Goal: Task Accomplishment & Management: Use online tool/utility

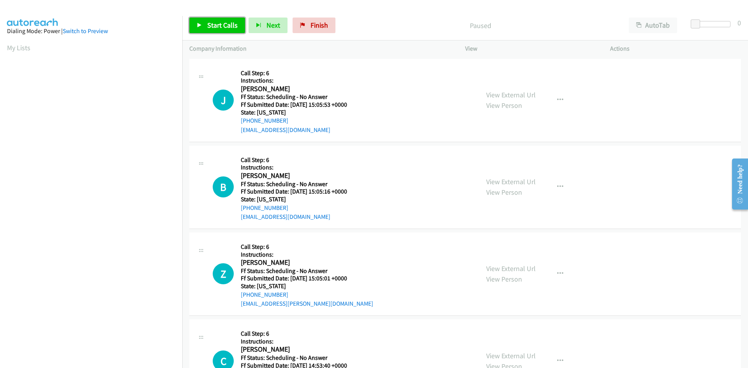
click at [215, 24] on span "Start Calls" at bounding box center [222, 25] width 30 height 9
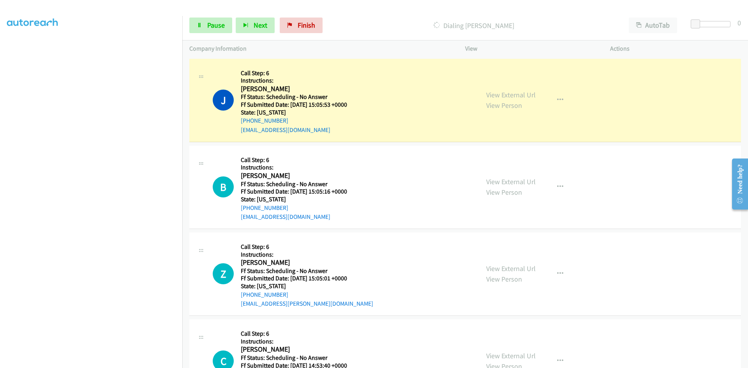
scroll to position [69, 0]
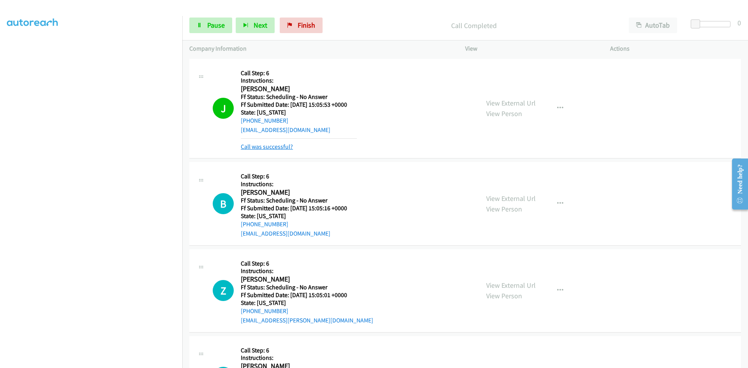
click at [279, 149] on link "Call was successful?" at bounding box center [267, 146] width 52 height 7
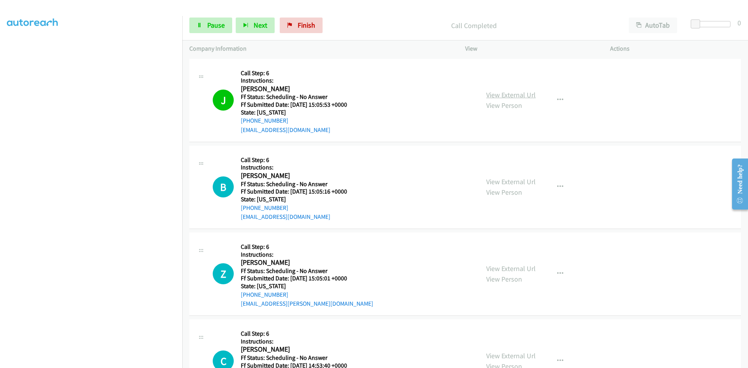
click at [526, 94] on link "View External Url" at bounding box center [510, 94] width 49 height 9
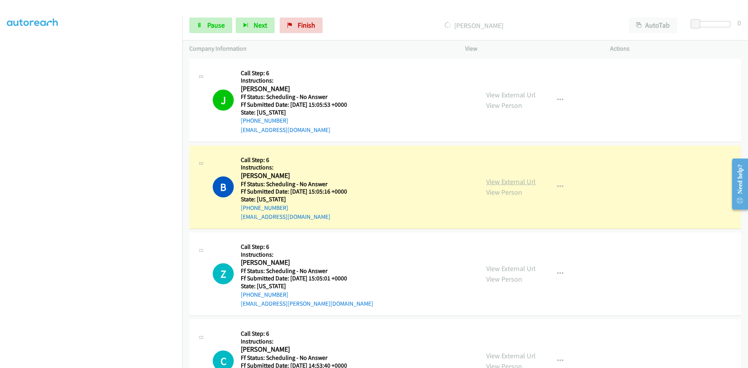
click at [524, 182] on link "View External Url" at bounding box center [510, 181] width 49 height 9
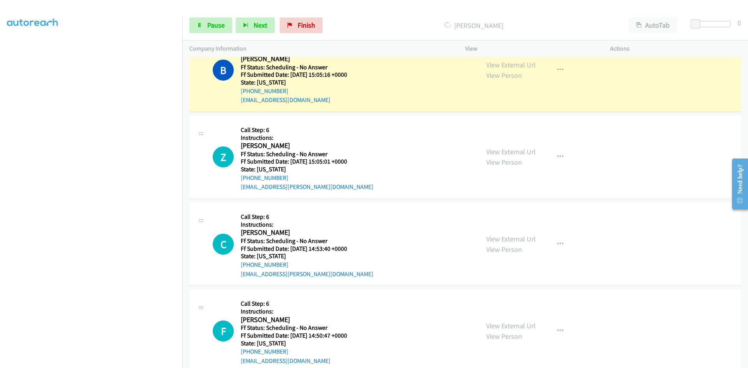
scroll to position [125, 0]
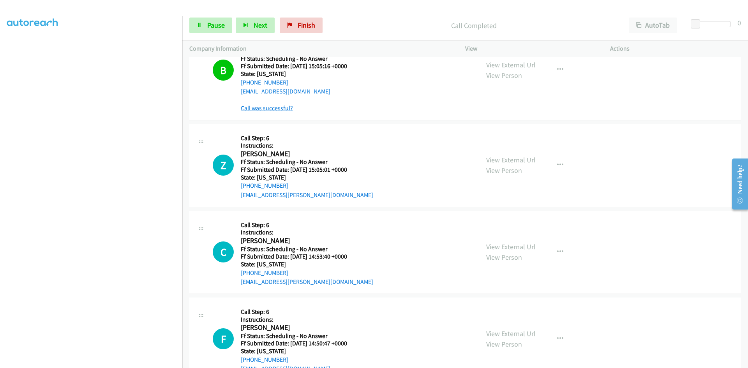
click at [276, 108] on link "Call was successful?" at bounding box center [267, 107] width 52 height 7
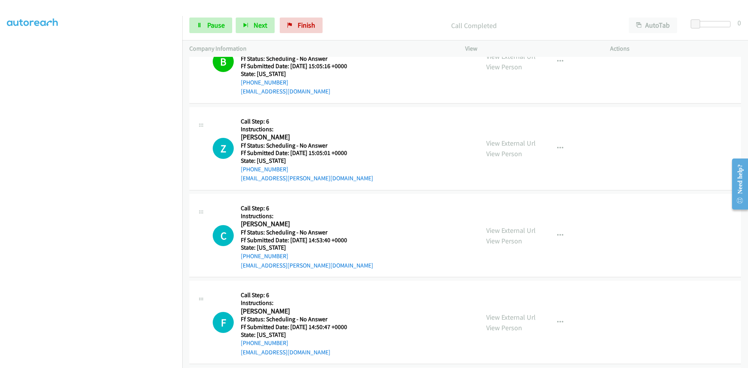
scroll to position [117, 0]
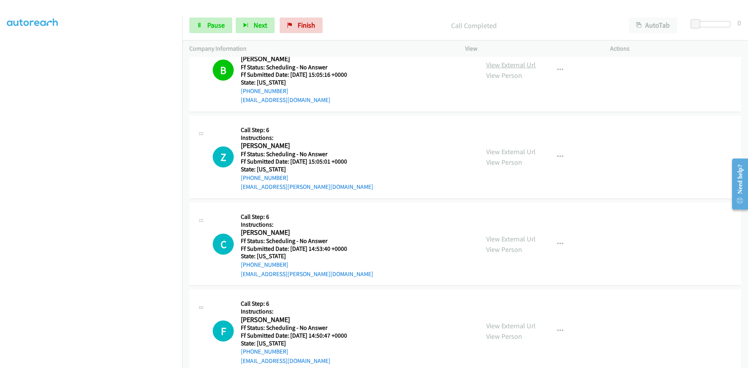
click at [517, 66] on link "View External Url" at bounding box center [510, 64] width 49 height 9
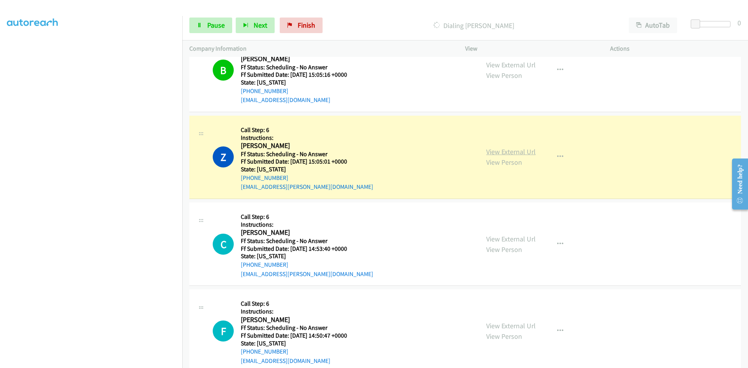
click at [497, 152] on link "View External Url" at bounding box center [510, 151] width 49 height 9
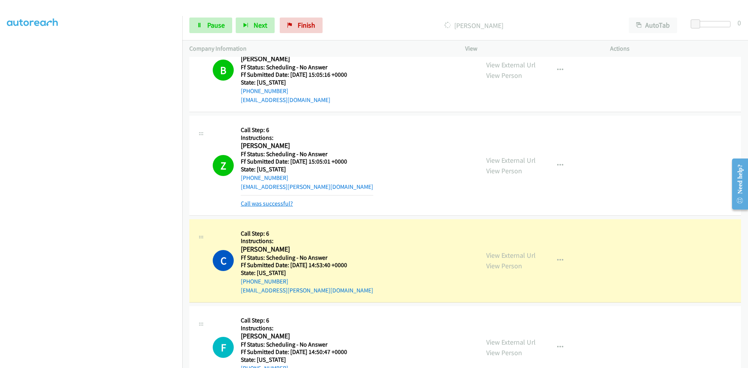
click at [285, 205] on link "Call was successful?" at bounding box center [267, 203] width 52 height 7
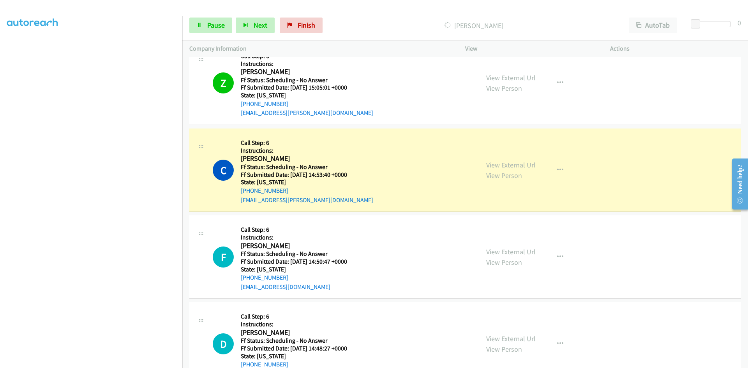
scroll to position [234, 0]
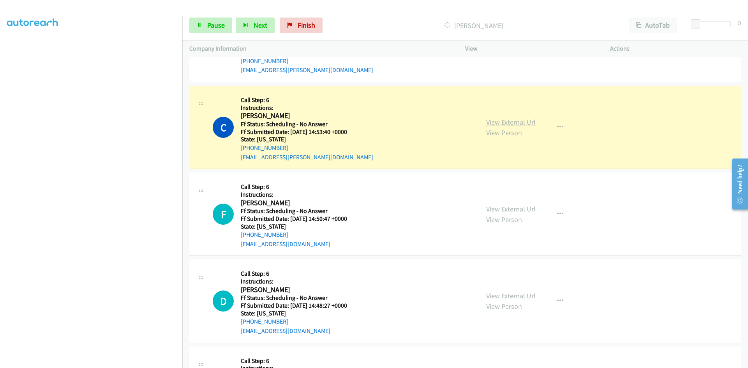
click at [499, 123] on link "View External Url" at bounding box center [510, 122] width 49 height 9
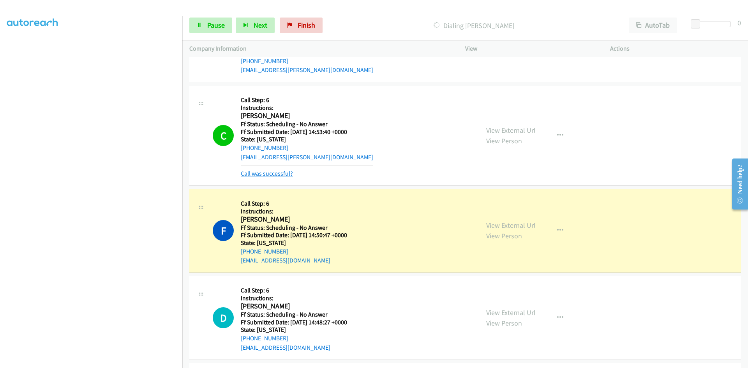
click at [281, 175] on link "Call was successful?" at bounding box center [267, 173] width 52 height 7
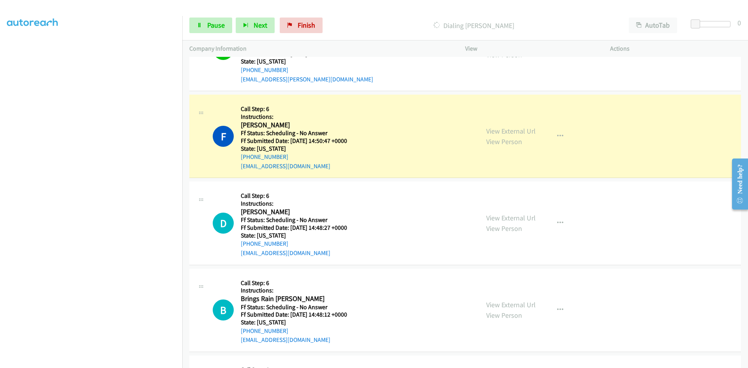
scroll to position [351, 0]
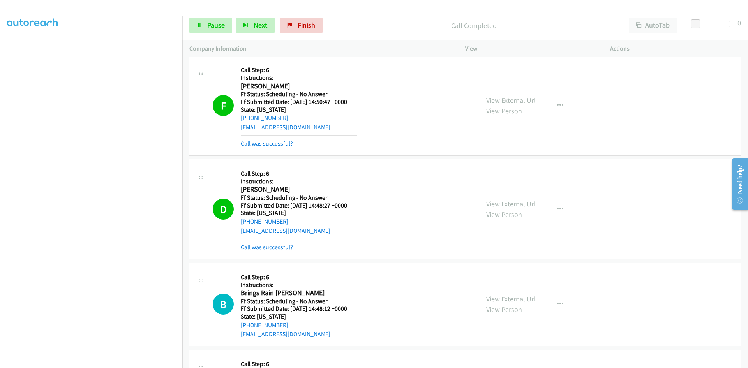
click at [258, 147] on link "Call was successful?" at bounding box center [267, 143] width 52 height 7
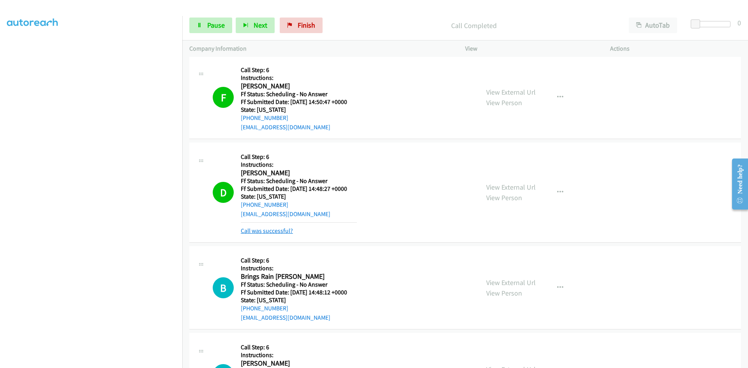
click at [277, 230] on link "Call was successful?" at bounding box center [267, 230] width 52 height 7
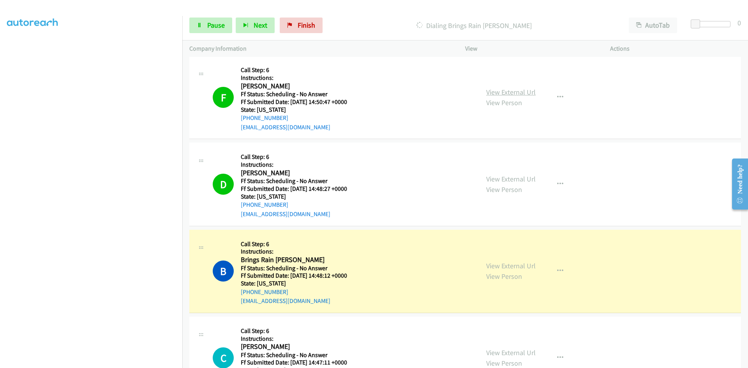
click at [520, 92] on link "View External Url" at bounding box center [510, 92] width 49 height 9
click at [526, 177] on link "View External Url" at bounding box center [510, 178] width 49 height 9
click at [527, 266] on link "View External Url" at bounding box center [510, 265] width 49 height 9
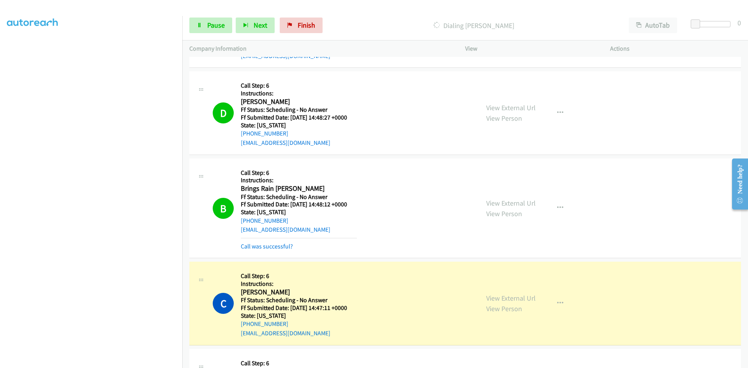
scroll to position [467, 0]
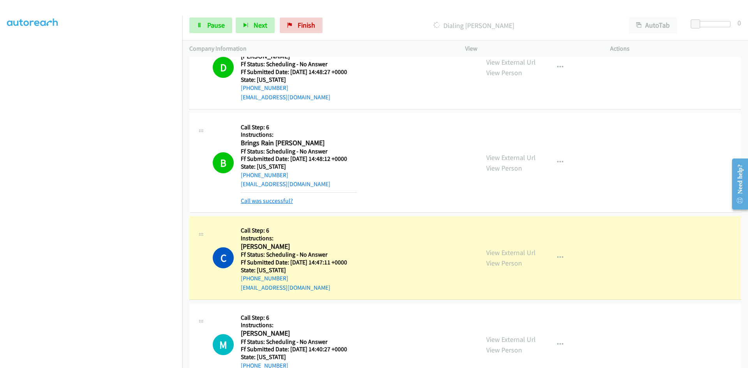
click at [286, 201] on link "Call was successful?" at bounding box center [267, 200] width 52 height 7
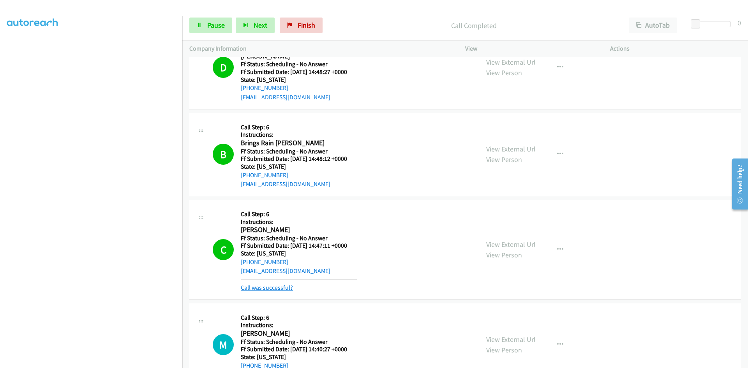
click at [270, 285] on link "Call was successful?" at bounding box center [267, 287] width 52 height 7
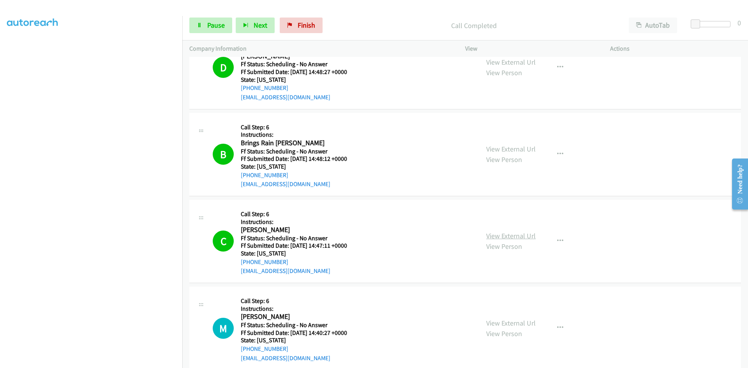
click at [520, 236] on link "View External Url" at bounding box center [510, 235] width 49 height 9
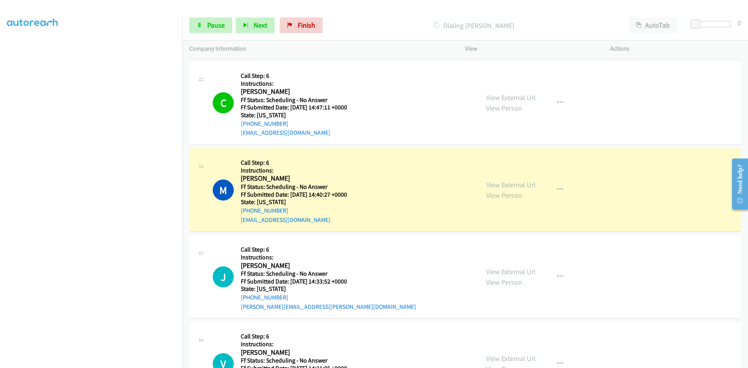
scroll to position [623, 0]
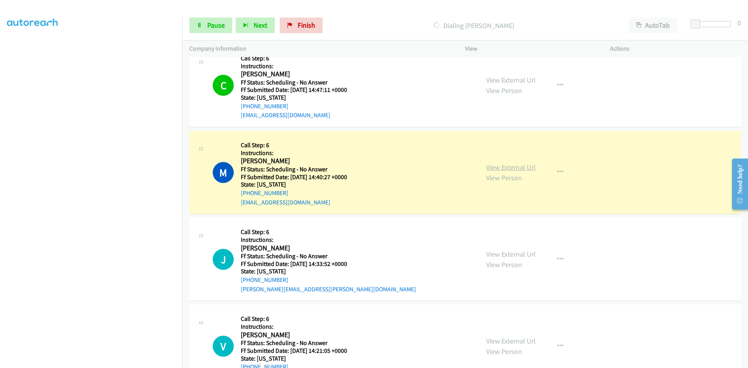
click at [513, 166] on link "View External Url" at bounding box center [510, 167] width 49 height 9
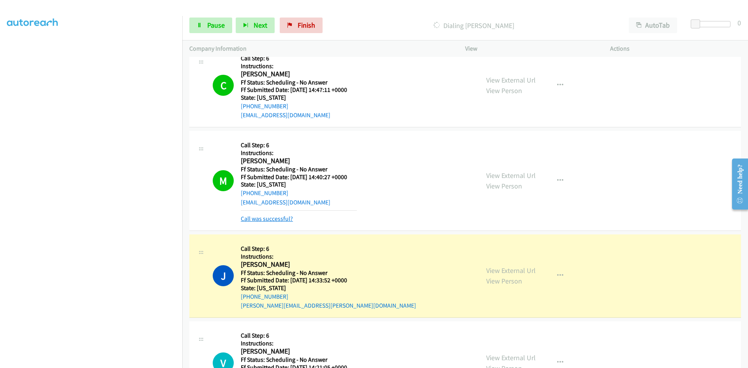
click at [255, 220] on link "Call was successful?" at bounding box center [267, 218] width 52 height 7
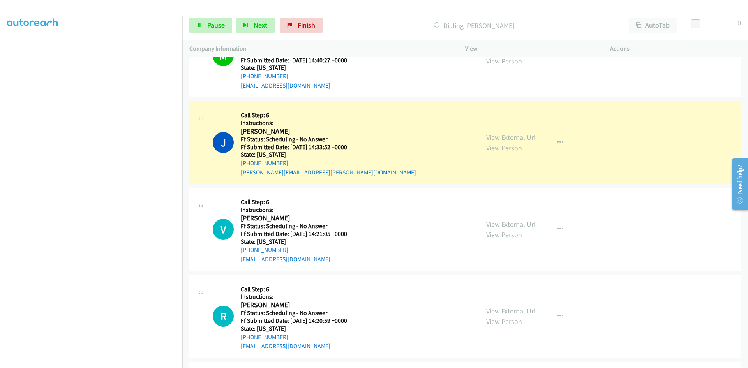
scroll to position [779, 0]
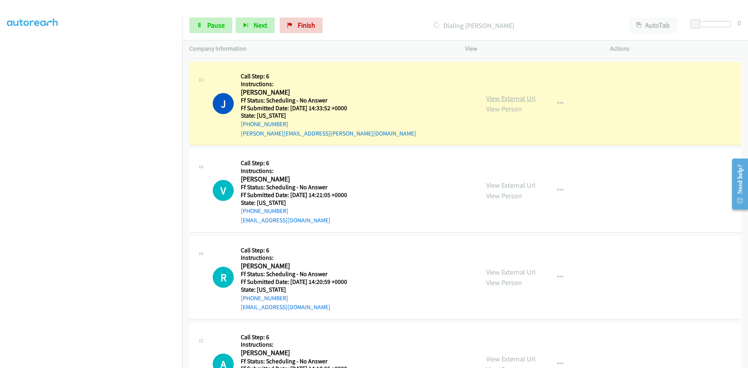
click at [509, 101] on link "View External Url" at bounding box center [510, 98] width 49 height 9
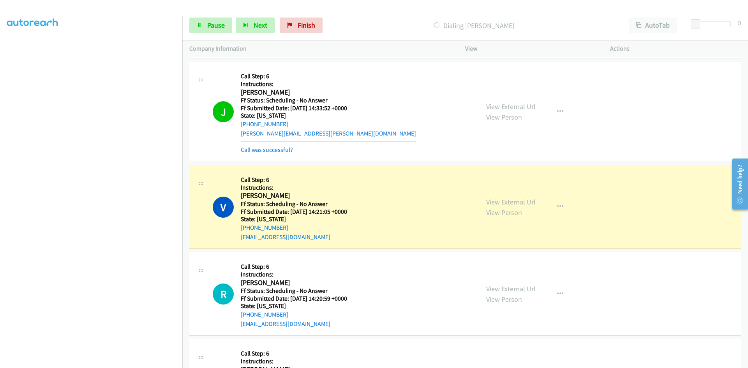
click at [526, 202] on link "View External Url" at bounding box center [510, 201] width 49 height 9
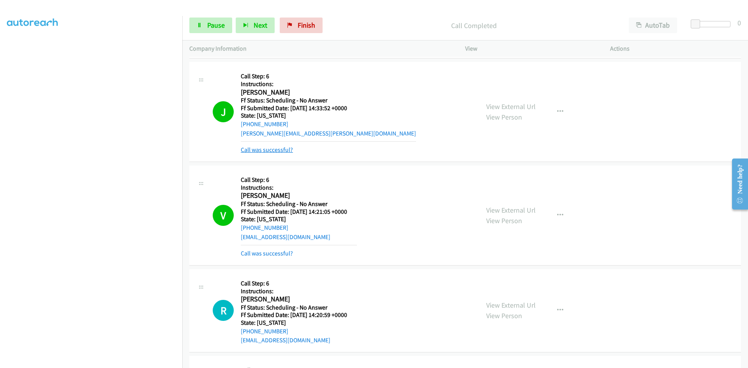
click at [277, 152] on link "Call was successful?" at bounding box center [267, 149] width 52 height 7
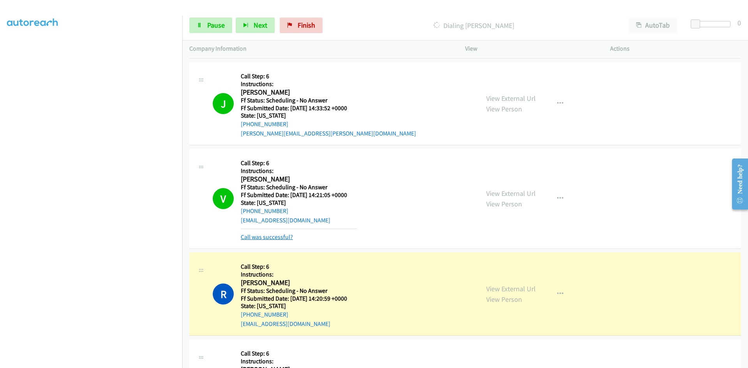
click at [281, 238] on link "Call was successful?" at bounding box center [267, 236] width 52 height 7
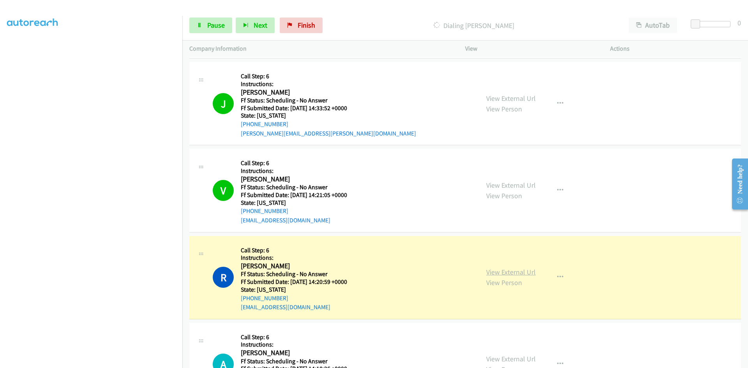
click at [525, 273] on link "View External Url" at bounding box center [510, 272] width 49 height 9
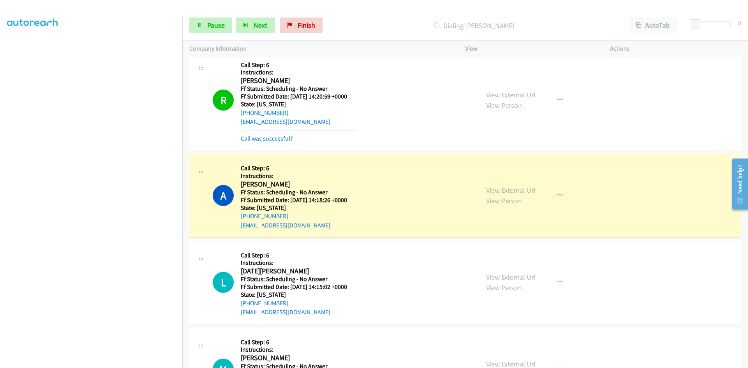
scroll to position [974, 0]
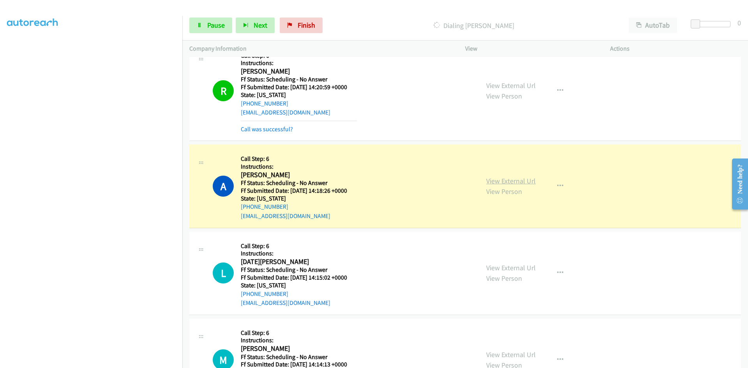
click at [507, 181] on link "View External Url" at bounding box center [510, 180] width 49 height 9
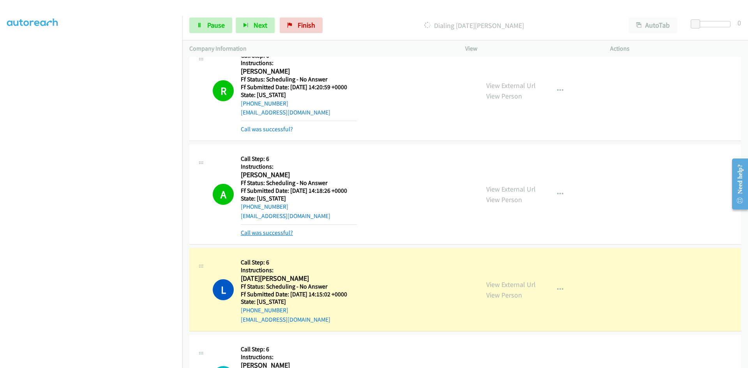
click at [282, 233] on link "Call was successful?" at bounding box center [267, 232] width 52 height 7
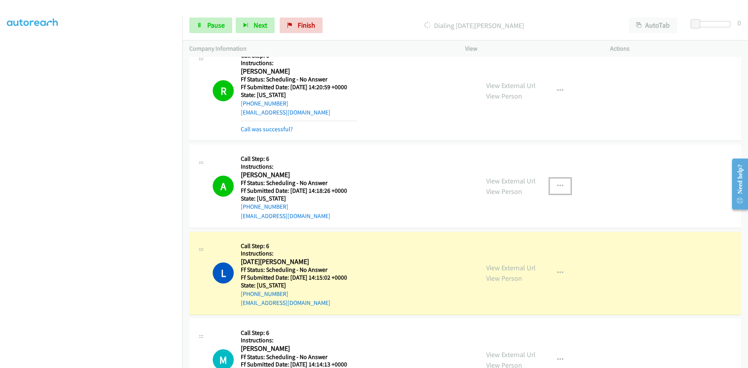
click at [557, 185] on icon "button" at bounding box center [560, 186] width 6 height 6
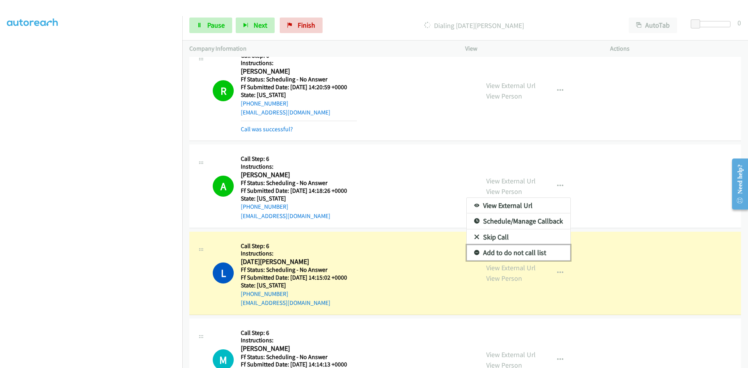
click at [506, 254] on link "Add to do not call list" at bounding box center [519, 253] width 104 height 16
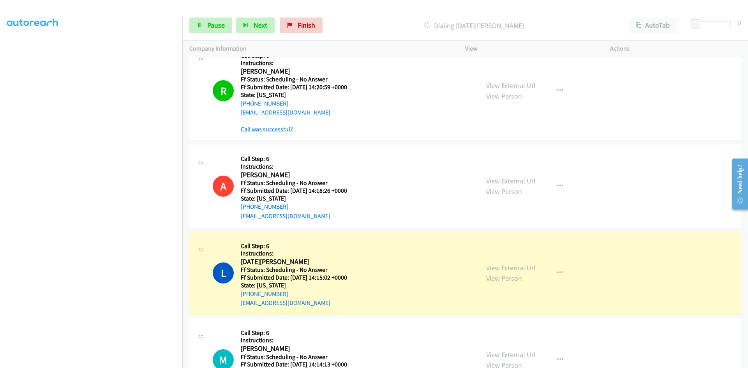
click at [270, 126] on link "Call was successful?" at bounding box center [267, 128] width 52 height 7
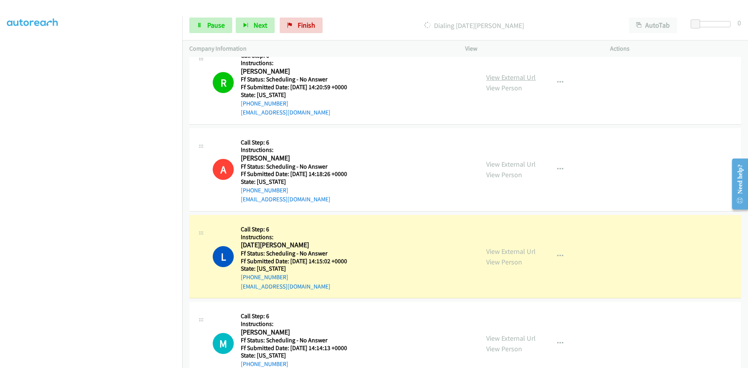
click at [510, 77] on link "View External Url" at bounding box center [510, 77] width 49 height 9
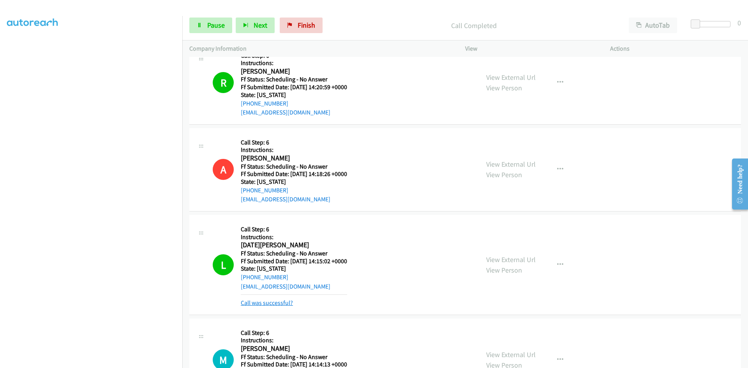
click at [258, 304] on link "Call was successful?" at bounding box center [267, 302] width 52 height 7
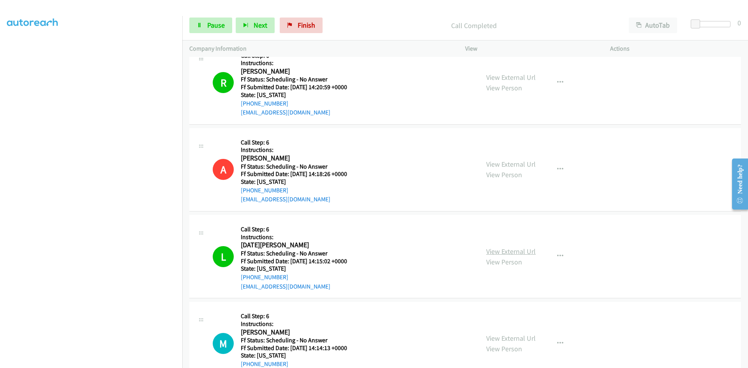
click at [528, 254] on link "View External Url" at bounding box center [510, 251] width 49 height 9
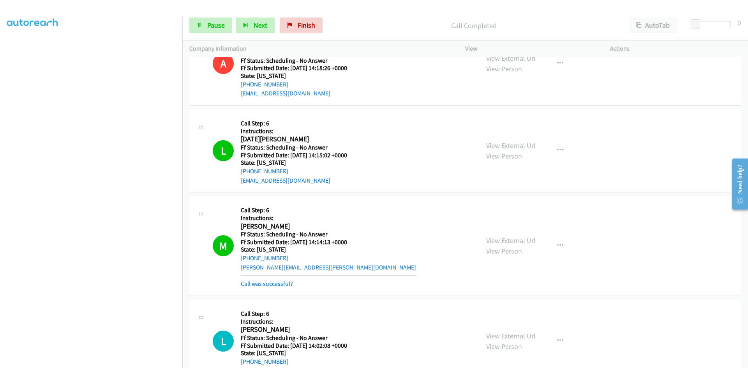
scroll to position [1090, 0]
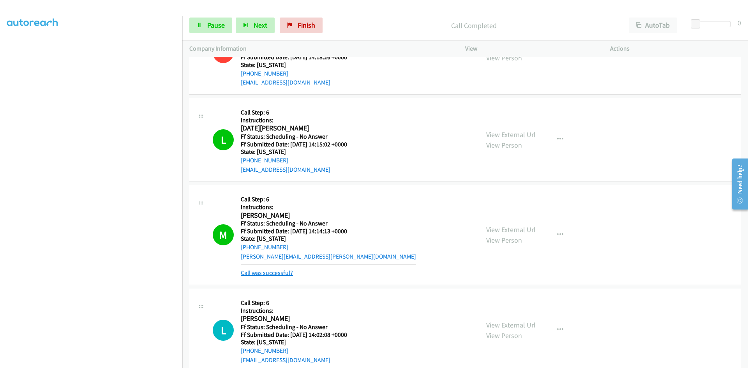
click at [279, 277] on link "Call was successful?" at bounding box center [267, 272] width 52 height 7
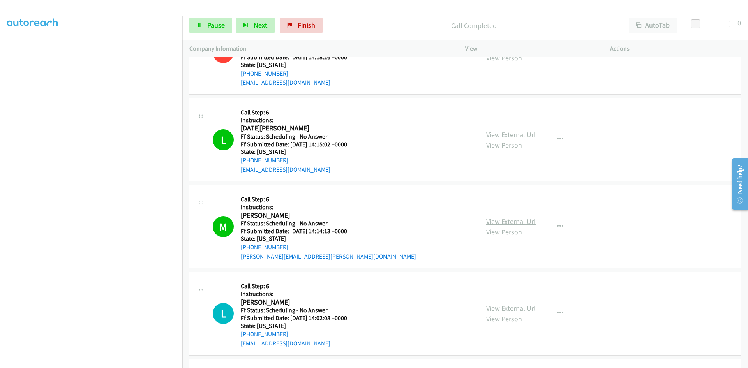
click at [513, 222] on link "View External Url" at bounding box center [510, 221] width 49 height 9
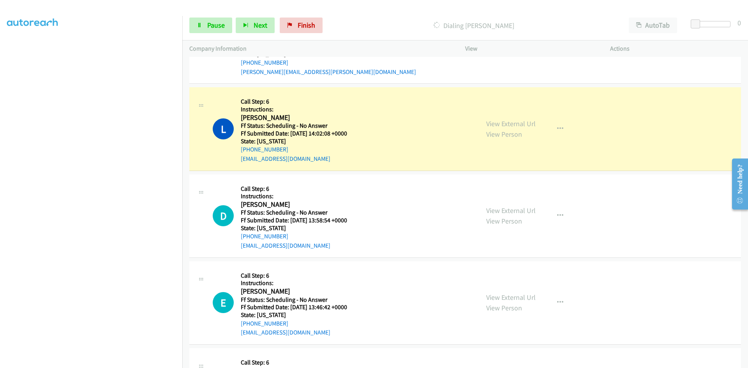
scroll to position [1285, 0]
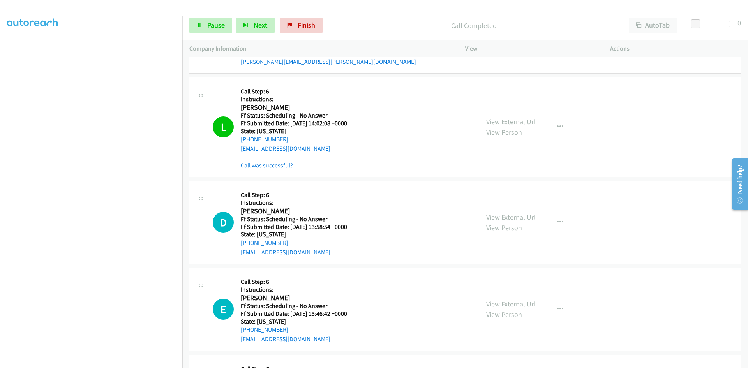
click at [512, 120] on link "View External Url" at bounding box center [510, 121] width 49 height 9
click at [281, 166] on link "Call was successful?" at bounding box center [267, 165] width 52 height 7
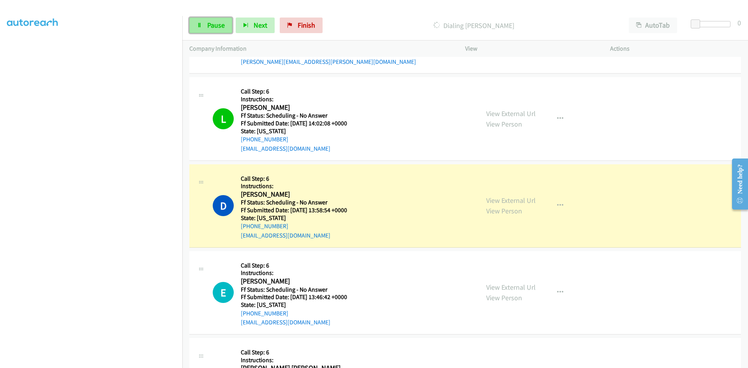
click at [211, 24] on span "Pause" at bounding box center [216, 25] width 18 height 9
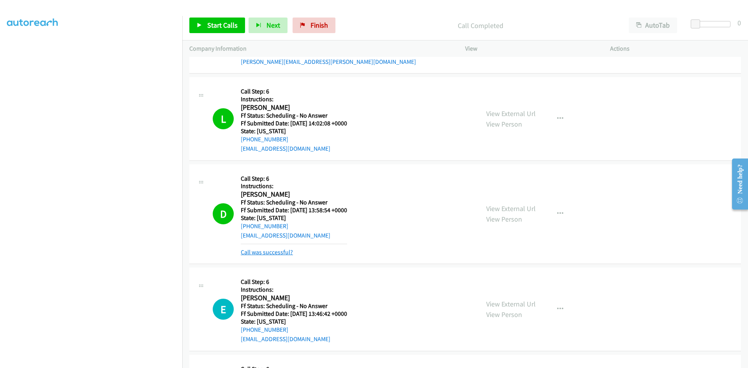
click at [244, 254] on link "Call was successful?" at bounding box center [267, 251] width 52 height 7
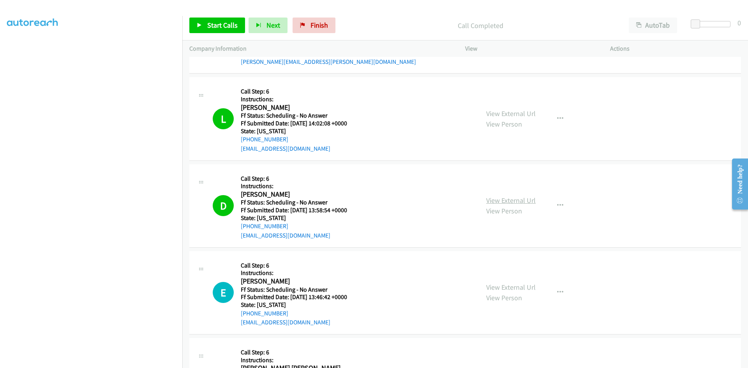
click at [491, 199] on link "View External Url" at bounding box center [510, 200] width 49 height 9
click at [229, 24] on span "Start Calls" at bounding box center [222, 25] width 30 height 9
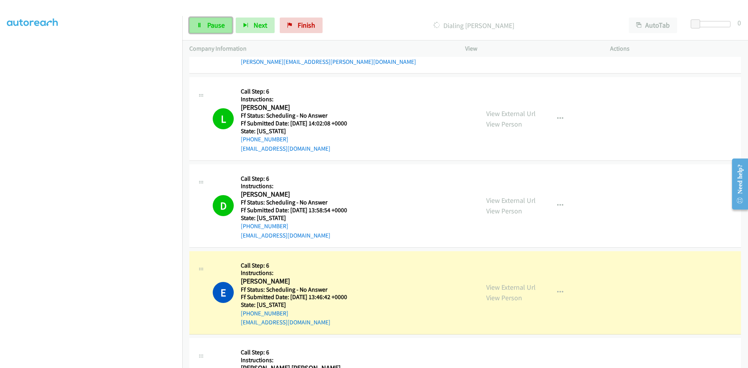
click at [222, 19] on link "Pause" at bounding box center [210, 26] width 43 height 16
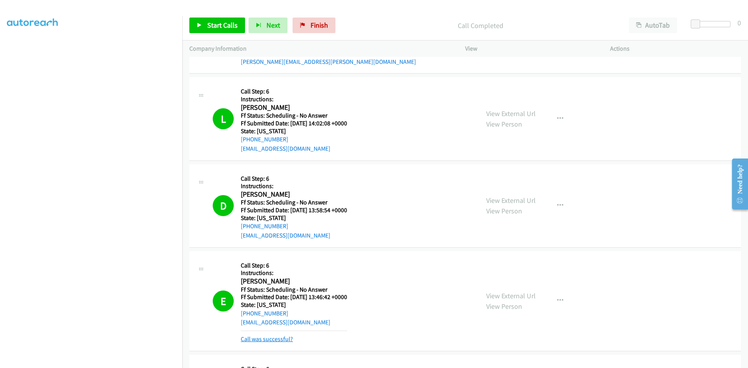
click at [280, 338] on link "Call was successful?" at bounding box center [267, 338] width 52 height 7
click at [529, 286] on link "View External Url" at bounding box center [510, 287] width 49 height 9
click at [194, 28] on link "Start Calls" at bounding box center [217, 26] width 56 height 16
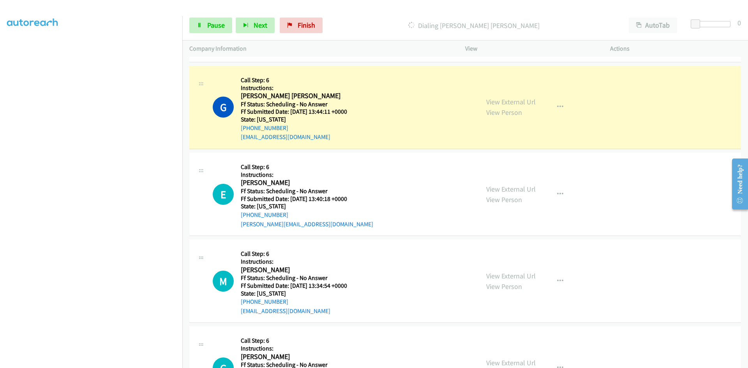
scroll to position [1558, 0]
click at [504, 100] on link "View External Url" at bounding box center [510, 101] width 49 height 9
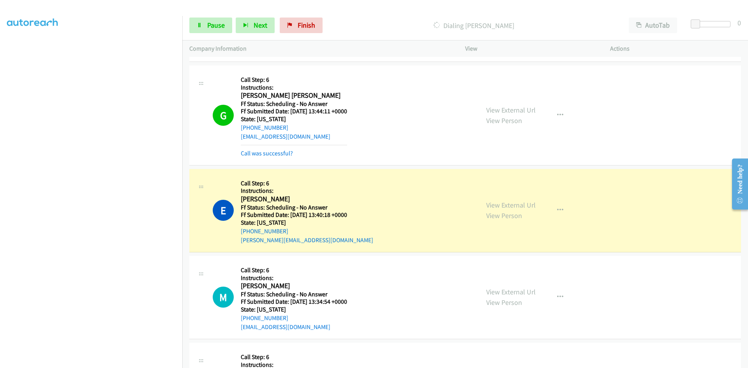
click at [292, 154] on div "Call was successful?" at bounding box center [294, 153] width 106 height 9
click at [281, 155] on link "Call was successful?" at bounding box center [267, 153] width 52 height 7
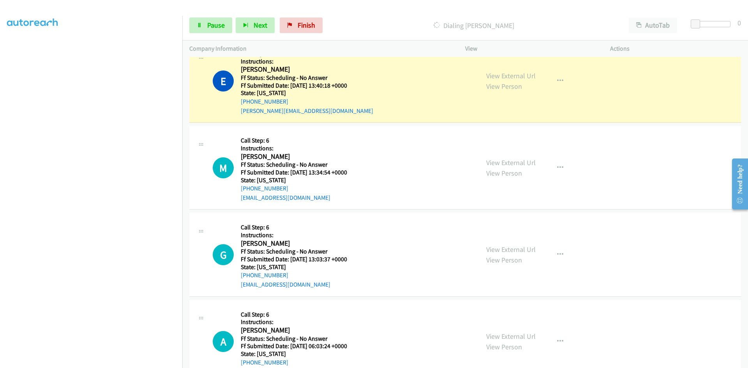
scroll to position [1675, 0]
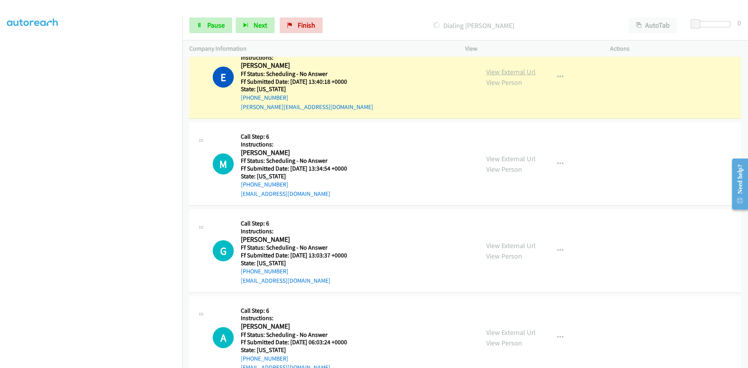
click at [514, 74] on link "View External Url" at bounding box center [510, 71] width 49 height 9
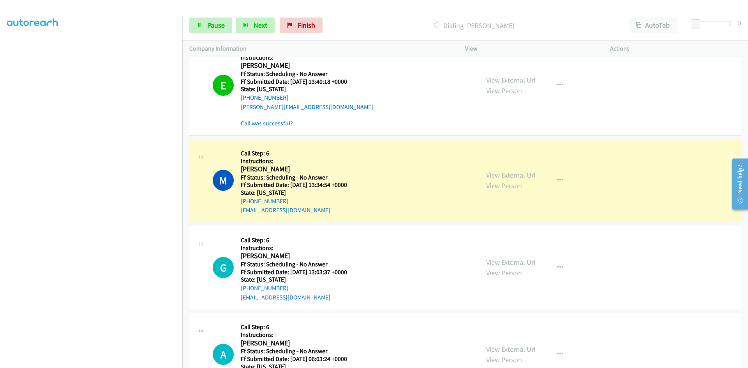
click at [261, 125] on link "Call was successful?" at bounding box center [267, 123] width 52 height 7
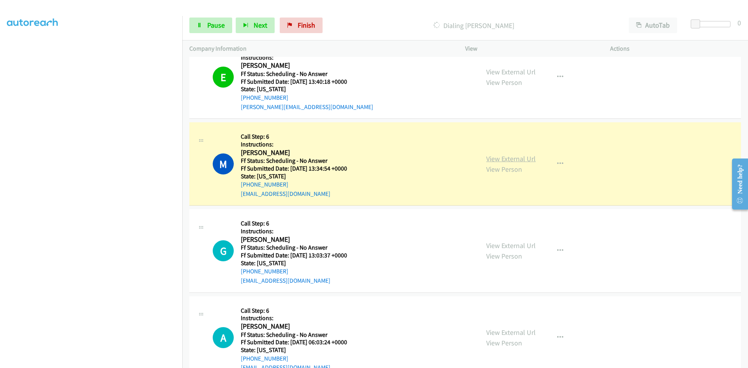
click at [506, 161] on link "View External Url" at bounding box center [510, 158] width 49 height 9
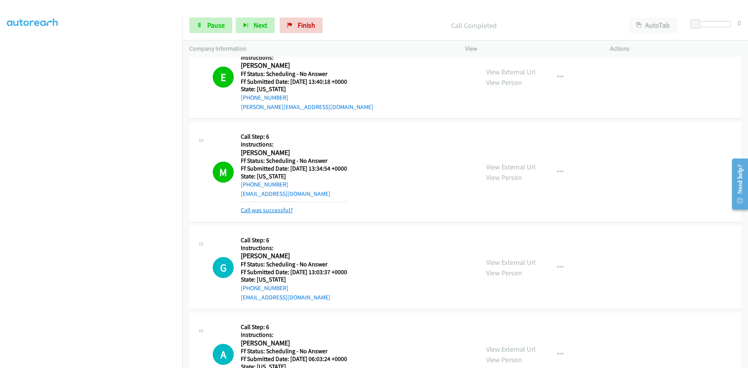
click at [280, 212] on link "Call was successful?" at bounding box center [267, 209] width 52 height 7
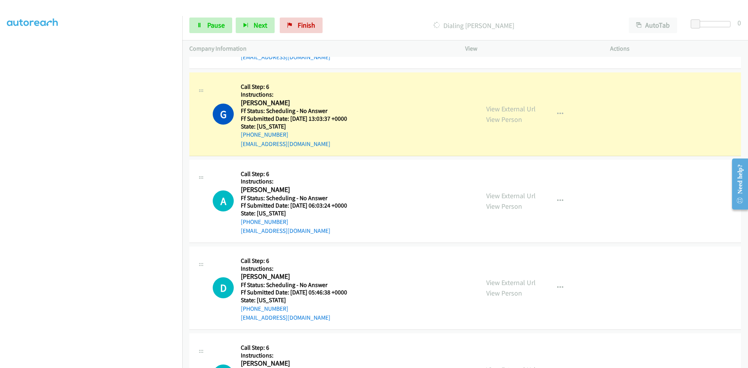
scroll to position [1830, 0]
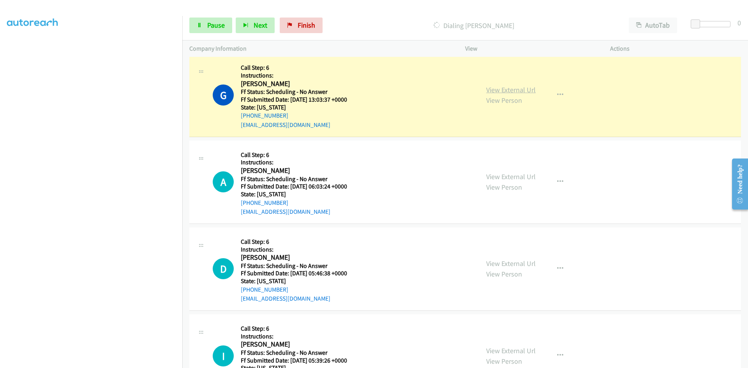
click at [531, 87] on link "View External Url" at bounding box center [510, 89] width 49 height 9
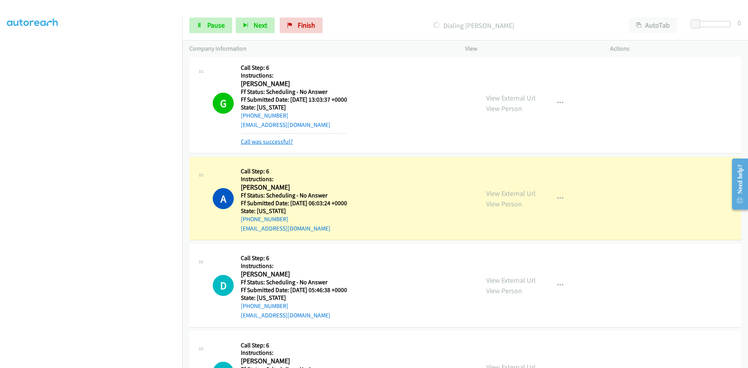
click at [280, 142] on link "Call was successful?" at bounding box center [267, 141] width 52 height 7
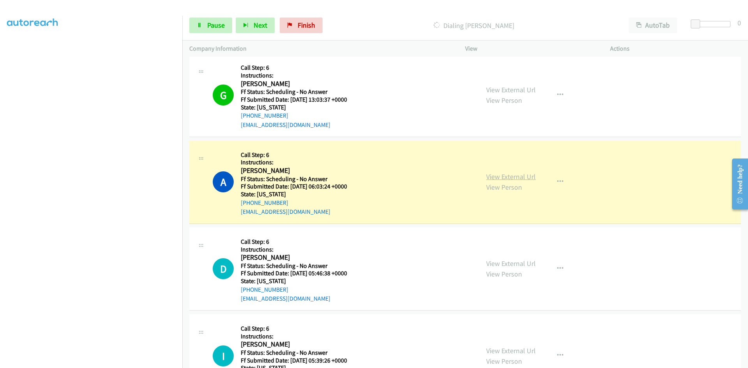
click at [516, 174] on link "View External Url" at bounding box center [510, 176] width 49 height 9
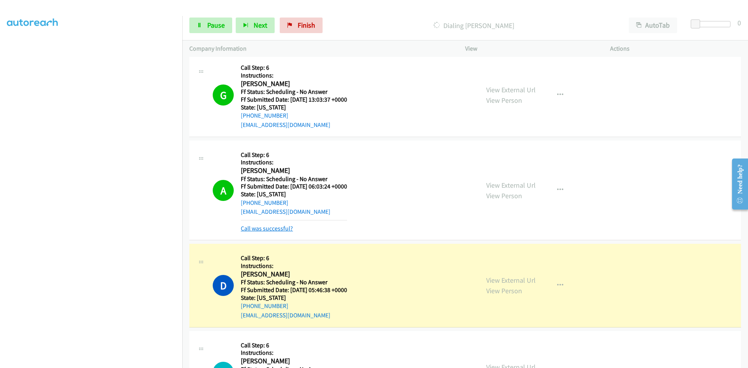
click at [262, 227] on link "Call was successful?" at bounding box center [267, 228] width 52 height 7
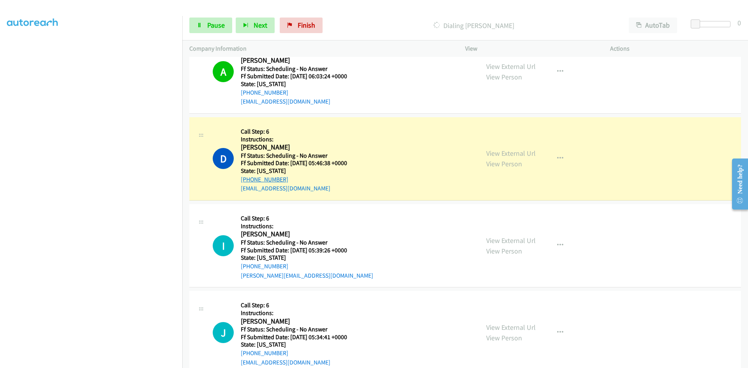
scroll to position [2025, 0]
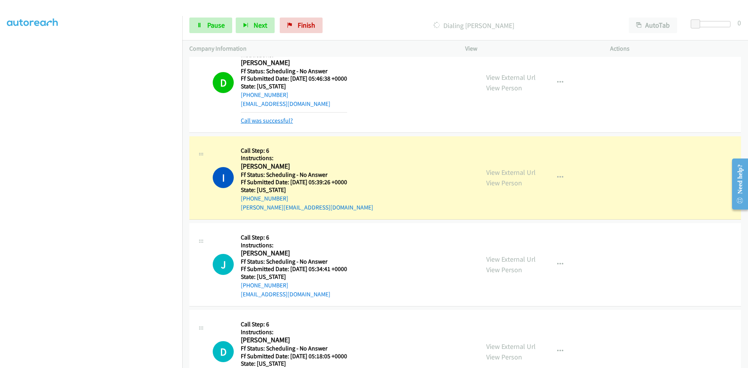
click at [268, 120] on link "Call was successful?" at bounding box center [267, 120] width 52 height 7
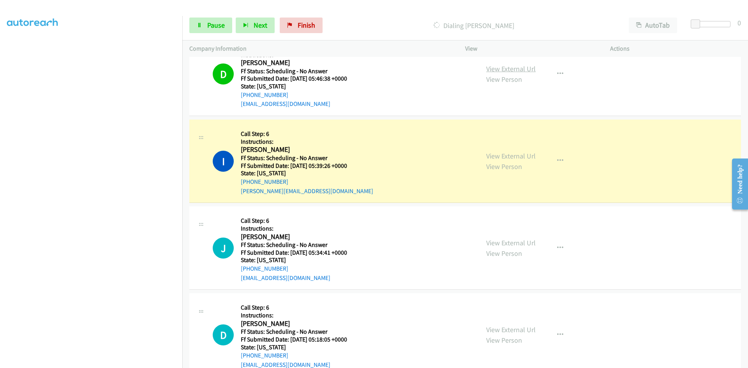
click at [517, 67] on link "View External Url" at bounding box center [510, 68] width 49 height 9
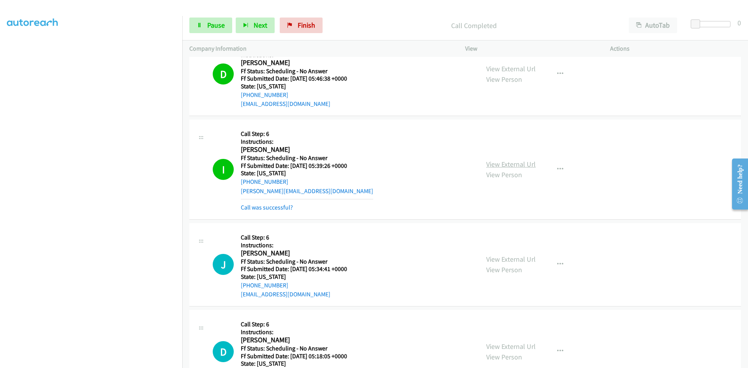
click at [519, 165] on link "View External Url" at bounding box center [510, 164] width 49 height 9
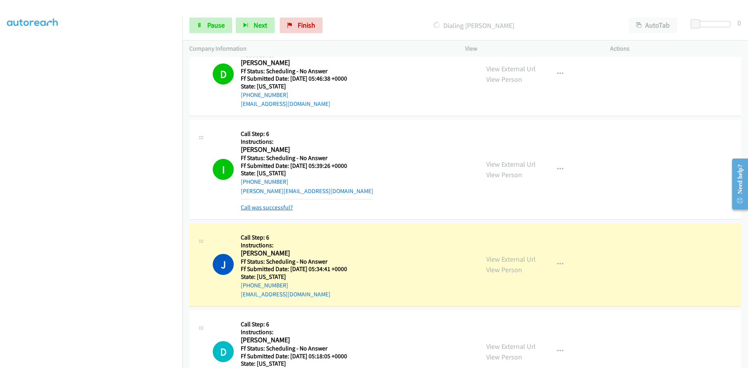
click at [278, 206] on link "Call was successful?" at bounding box center [267, 207] width 52 height 7
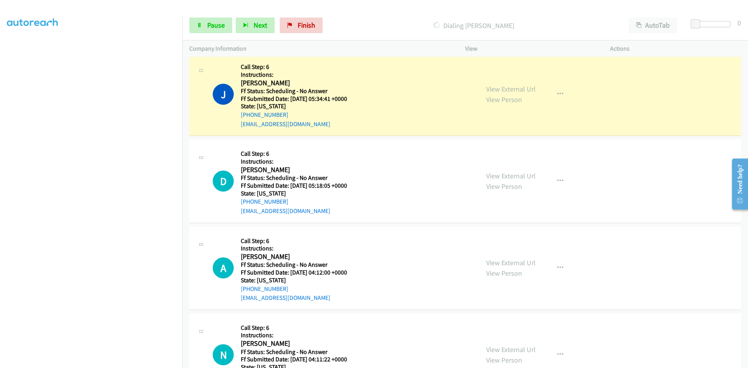
scroll to position [2181, 0]
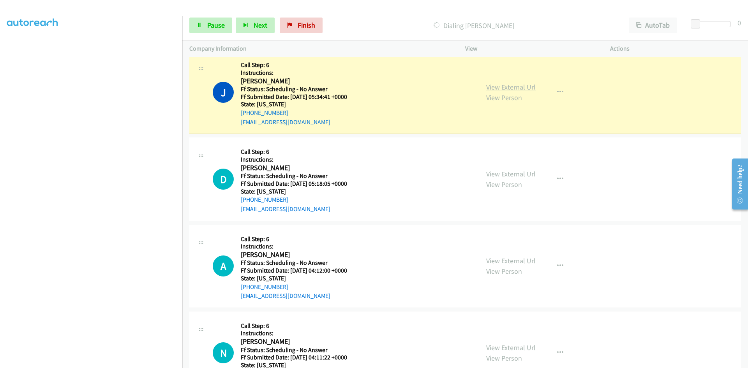
click at [486, 87] on link "View External Url" at bounding box center [510, 87] width 49 height 9
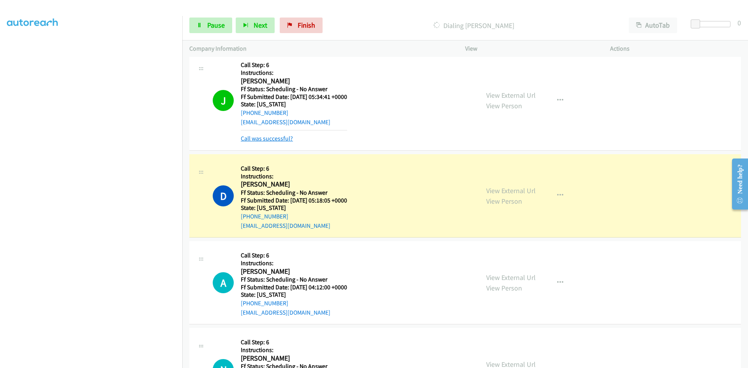
click at [272, 137] on link "Call was successful?" at bounding box center [267, 138] width 52 height 7
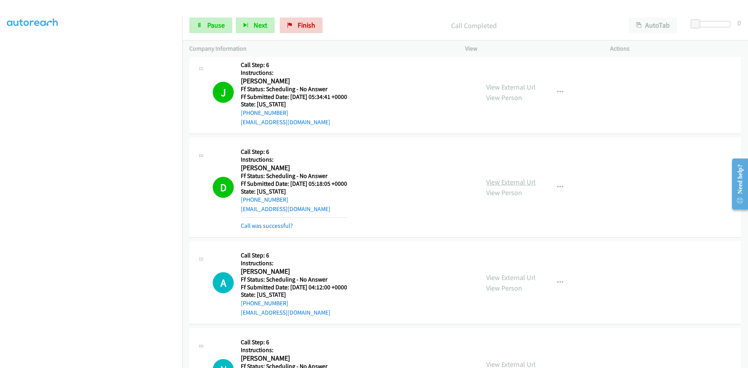
click at [529, 180] on link "View External Url" at bounding box center [510, 182] width 49 height 9
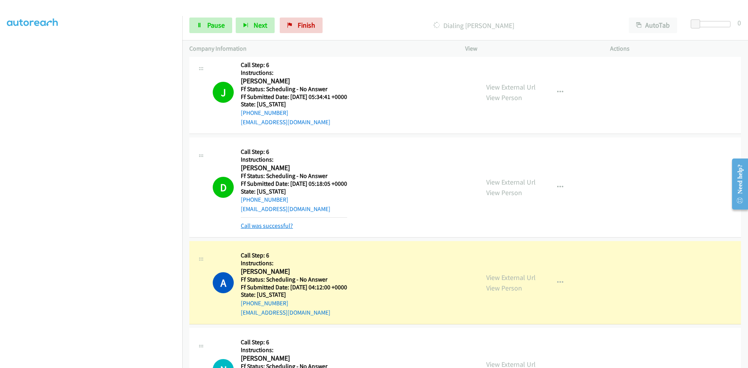
click at [284, 222] on link "Call was successful?" at bounding box center [267, 225] width 52 height 7
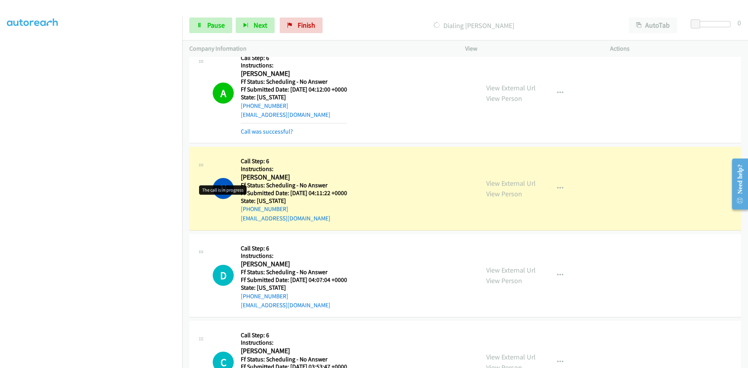
scroll to position [2376, 0]
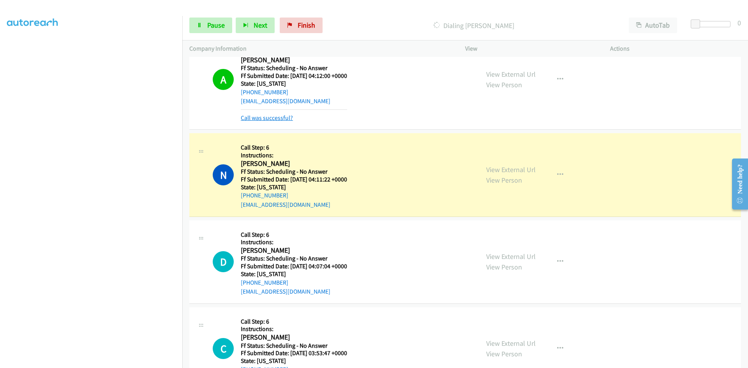
click at [253, 116] on link "Call was successful?" at bounding box center [267, 117] width 52 height 7
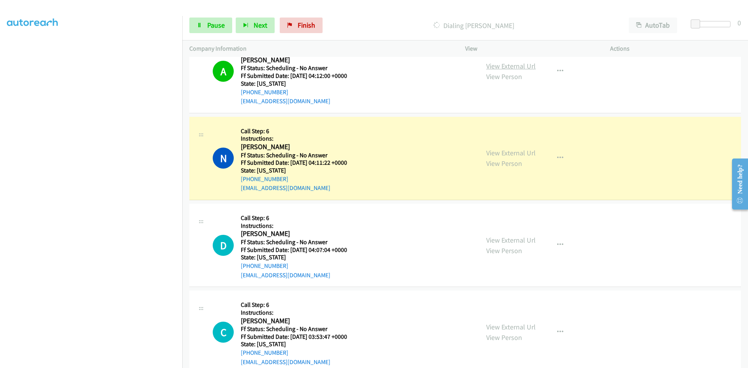
click at [487, 65] on link "View External Url" at bounding box center [510, 66] width 49 height 9
click at [527, 154] on link "View External Url" at bounding box center [510, 152] width 49 height 9
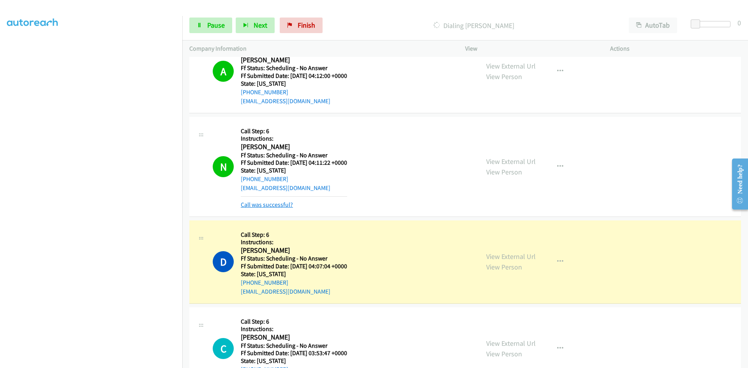
click at [282, 206] on link "Call was successful?" at bounding box center [267, 204] width 52 height 7
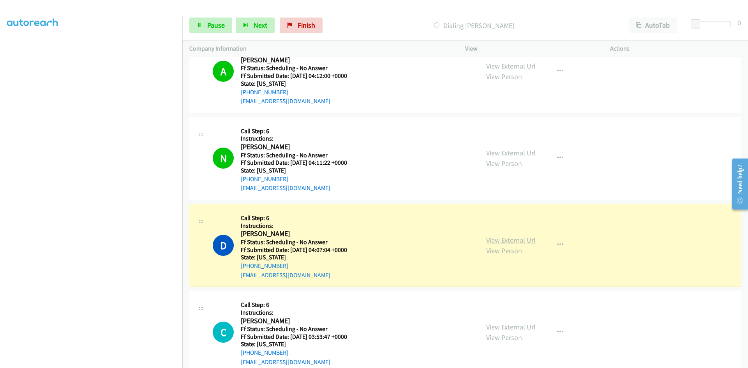
click at [500, 241] on link "View External Url" at bounding box center [510, 240] width 49 height 9
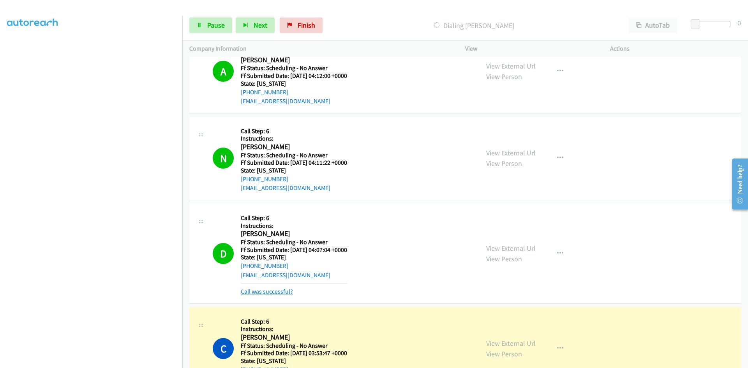
click at [289, 293] on link "Call was successful?" at bounding box center [267, 291] width 52 height 7
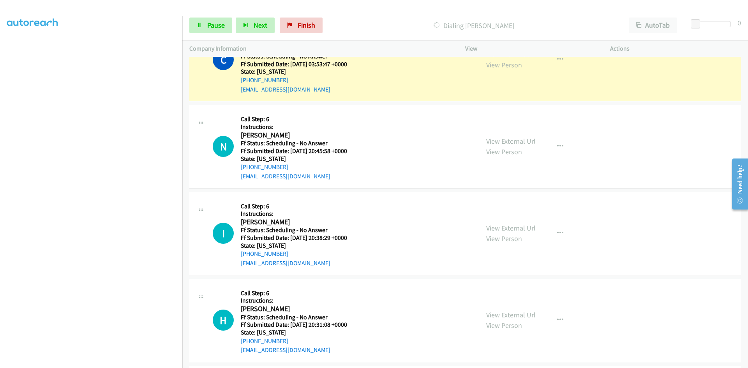
scroll to position [2609, 0]
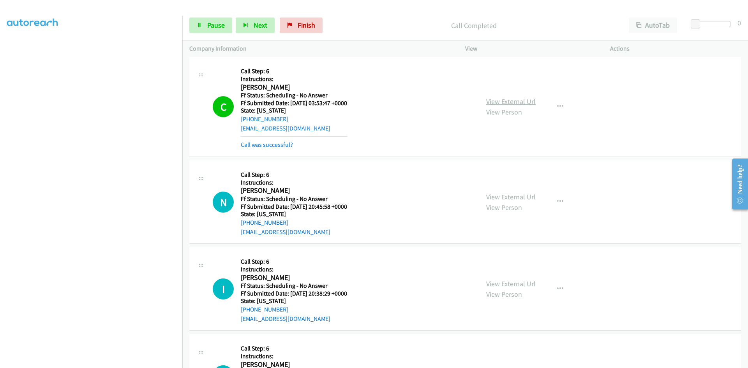
click at [523, 101] on link "View External Url" at bounding box center [510, 101] width 49 height 9
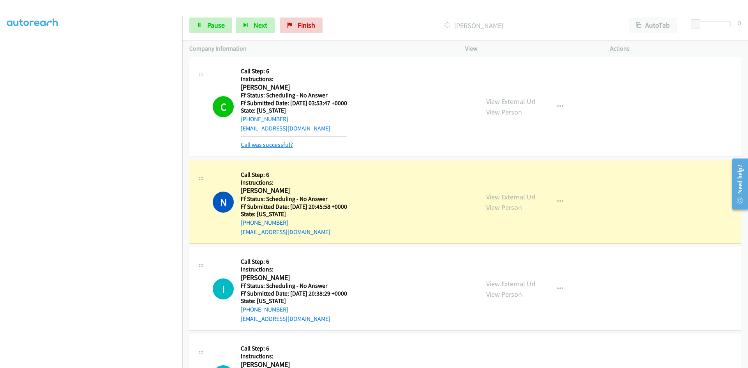
click at [264, 146] on link "Call was successful?" at bounding box center [267, 144] width 52 height 7
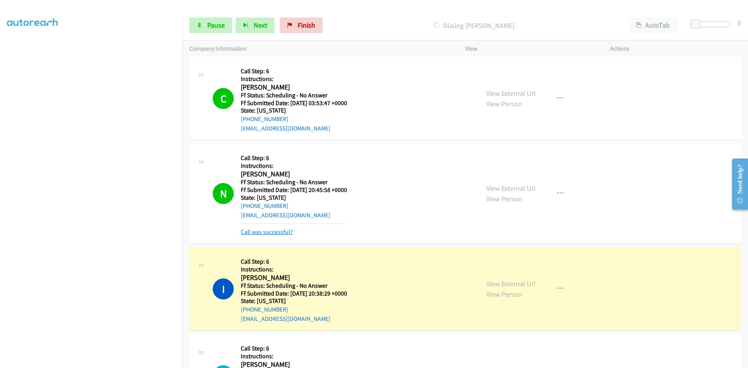
click at [259, 230] on link "Call was successful?" at bounding box center [267, 231] width 52 height 7
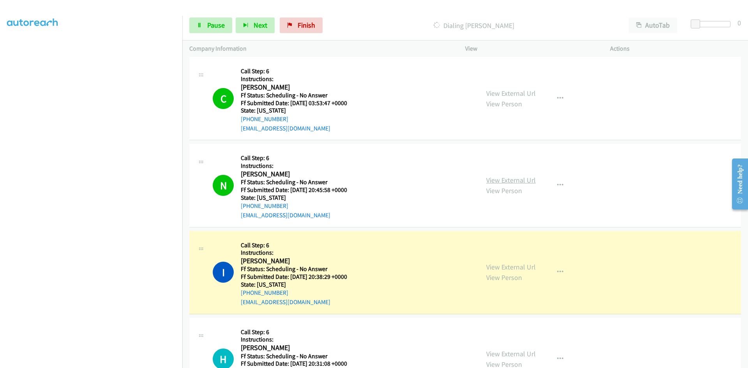
click at [524, 179] on link "View External Url" at bounding box center [510, 180] width 49 height 9
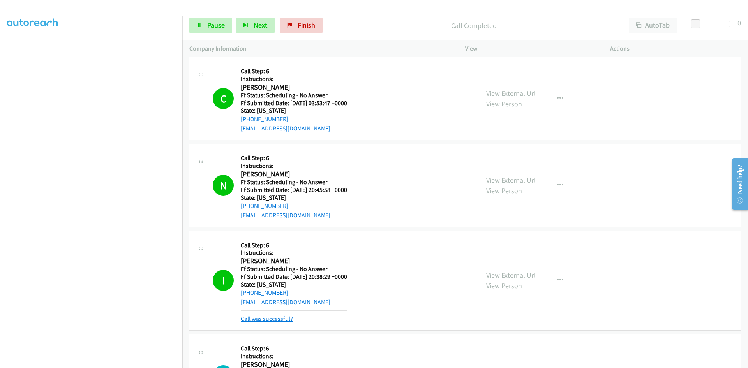
click at [243, 320] on link "Call was successful?" at bounding box center [267, 318] width 52 height 7
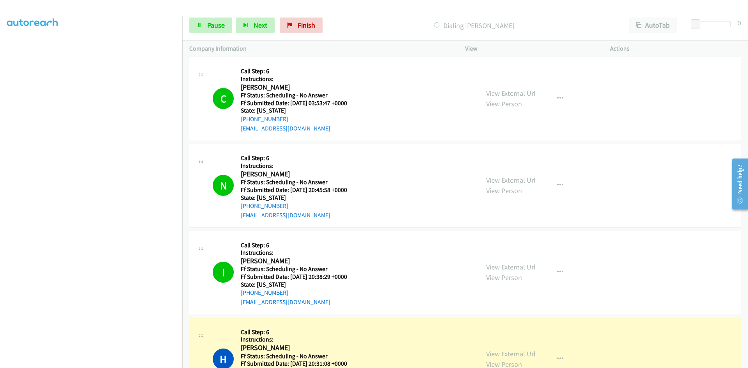
click at [502, 267] on link "View External Url" at bounding box center [510, 266] width 49 height 9
click at [218, 25] on span "Pause" at bounding box center [216, 25] width 18 height 9
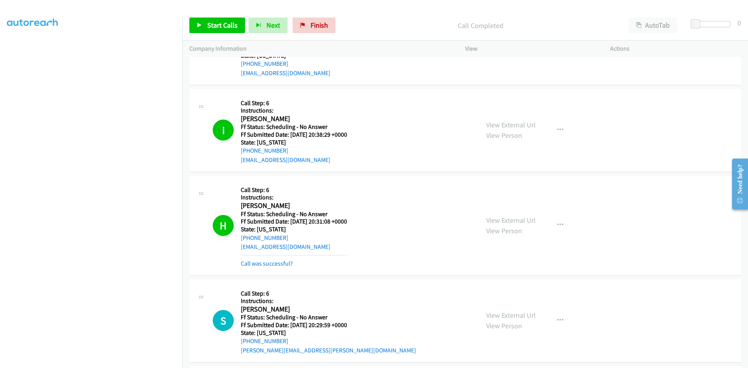
scroll to position [2765, 0]
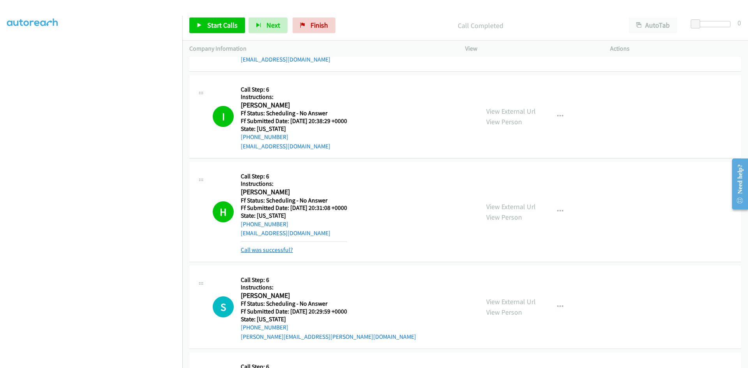
click at [276, 250] on link "Call was successful?" at bounding box center [267, 249] width 52 height 7
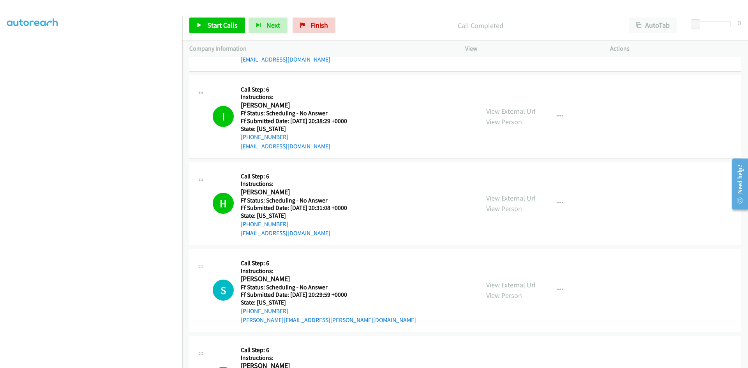
click at [513, 197] on link "View External Url" at bounding box center [510, 198] width 49 height 9
click at [233, 21] on span "Start Calls" at bounding box center [222, 25] width 30 height 9
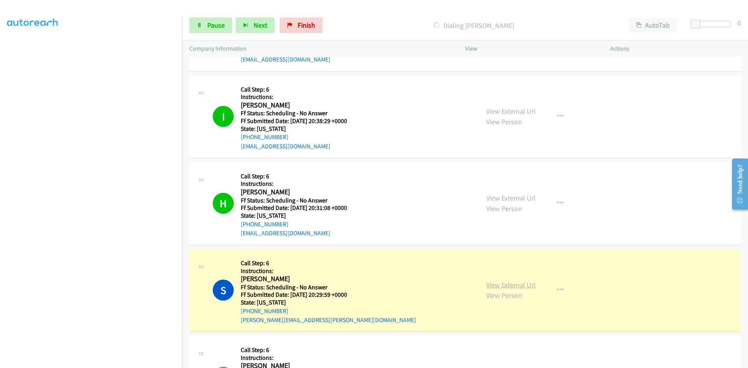
click at [505, 285] on link "View External Url" at bounding box center [510, 284] width 49 height 9
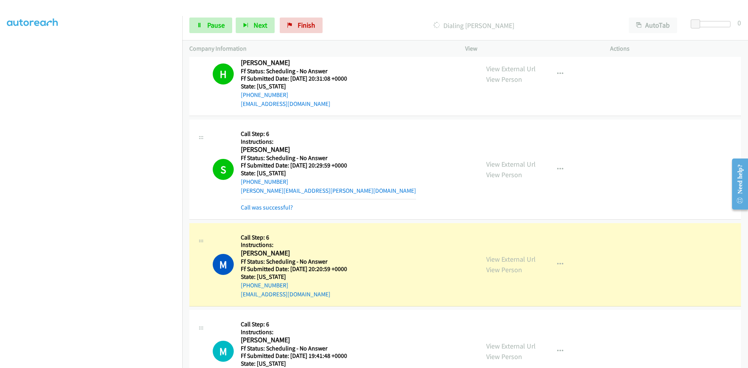
scroll to position [2921, 0]
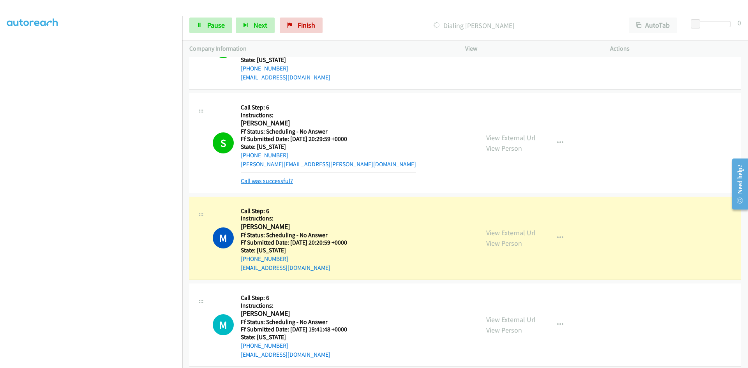
click at [273, 178] on link "Call was successful?" at bounding box center [267, 180] width 52 height 7
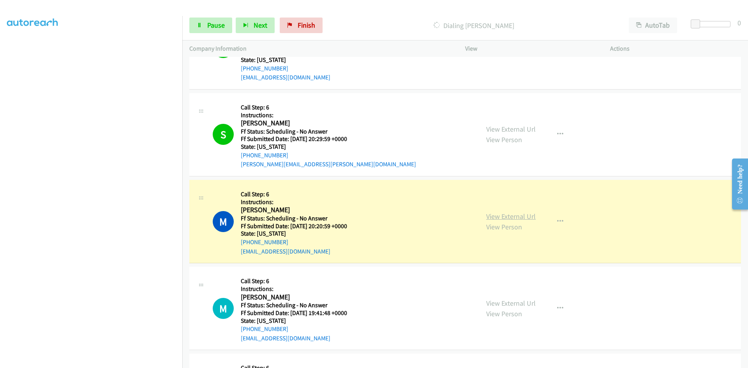
click at [517, 219] on link "View External Url" at bounding box center [510, 216] width 49 height 9
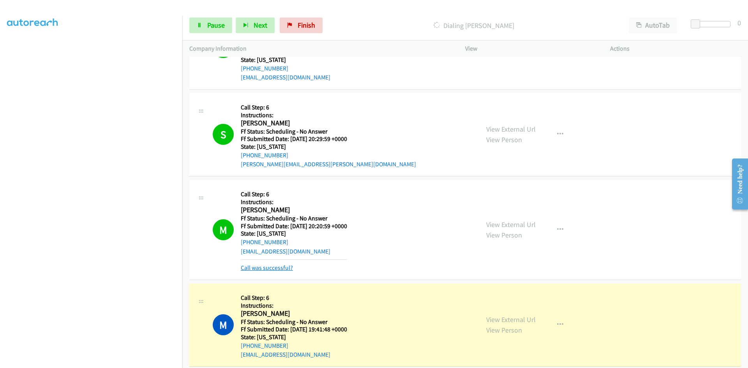
click at [288, 267] on link "Call was successful?" at bounding box center [267, 267] width 52 height 7
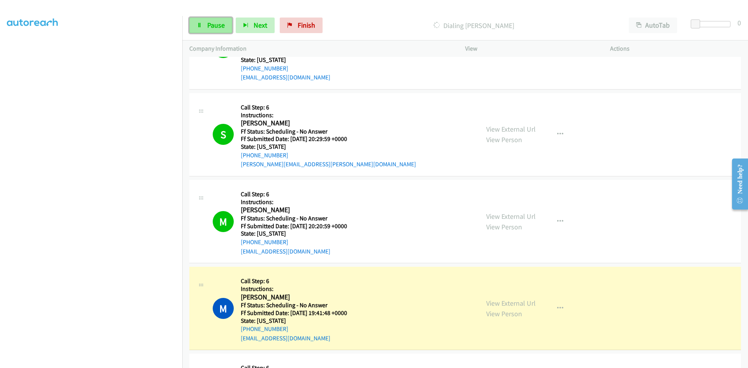
click at [220, 29] on link "Pause" at bounding box center [210, 26] width 43 height 16
click at [213, 30] on link "Start Calls" at bounding box center [217, 26] width 56 height 16
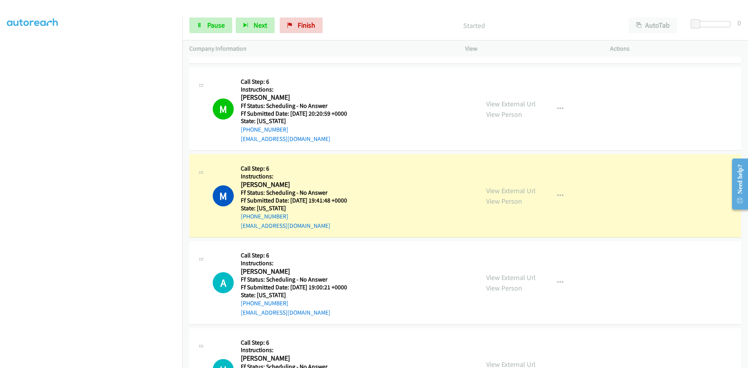
scroll to position [3077, 0]
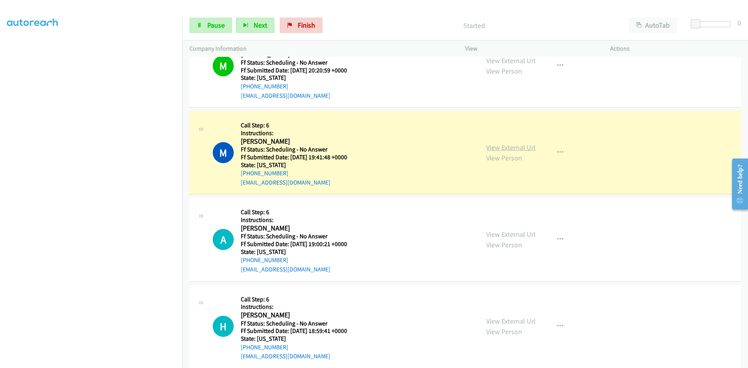
click at [516, 150] on link "View External Url" at bounding box center [510, 147] width 49 height 9
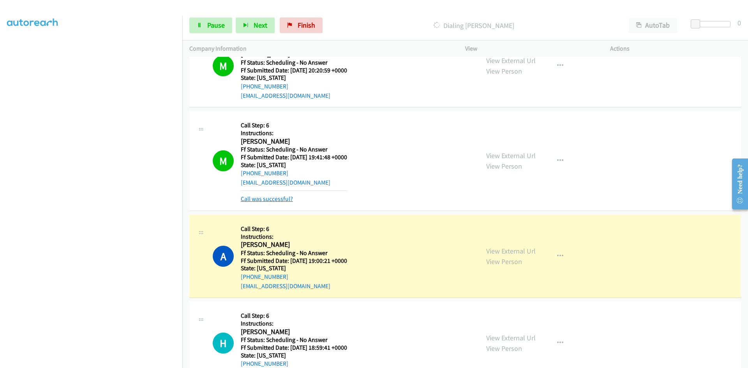
click at [284, 202] on link "Call was successful?" at bounding box center [267, 198] width 52 height 7
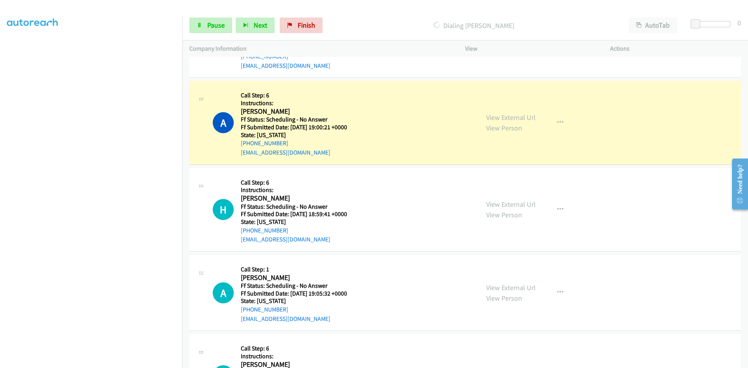
scroll to position [3233, 0]
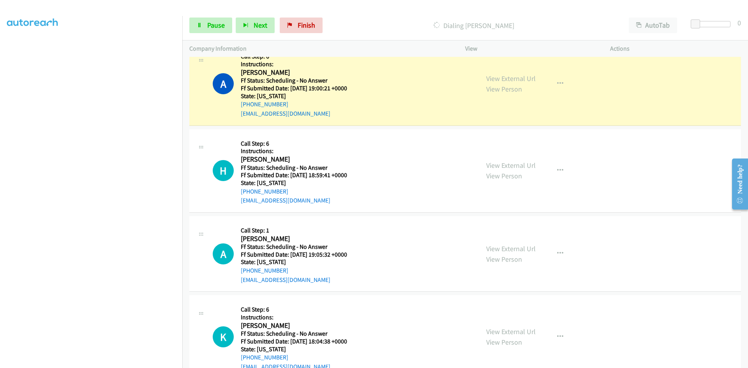
click at [213, 16] on div "Start Calls Pause Next Finish Dialing Aaron Blanton AutoTab AutoTab 0" at bounding box center [464, 26] width 565 height 30
click at [213, 24] on span "Pause" at bounding box center [216, 25] width 18 height 9
click at [530, 81] on link "View External Url" at bounding box center [510, 78] width 49 height 9
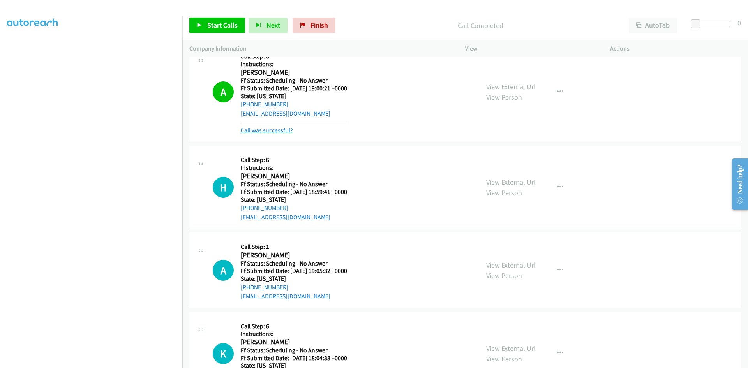
click at [277, 127] on link "Call was successful?" at bounding box center [267, 130] width 52 height 7
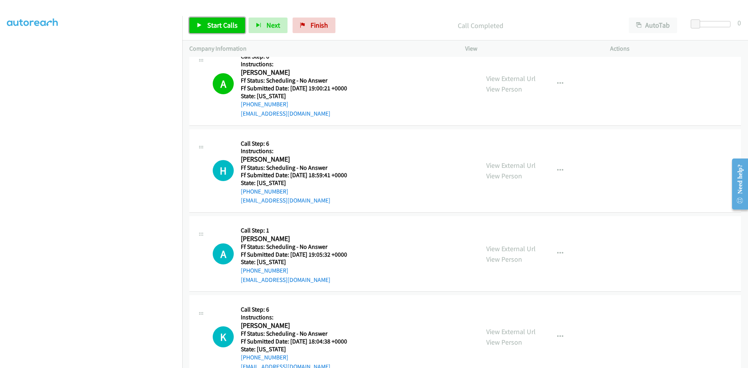
click at [221, 22] on span "Start Calls" at bounding box center [222, 25] width 30 height 9
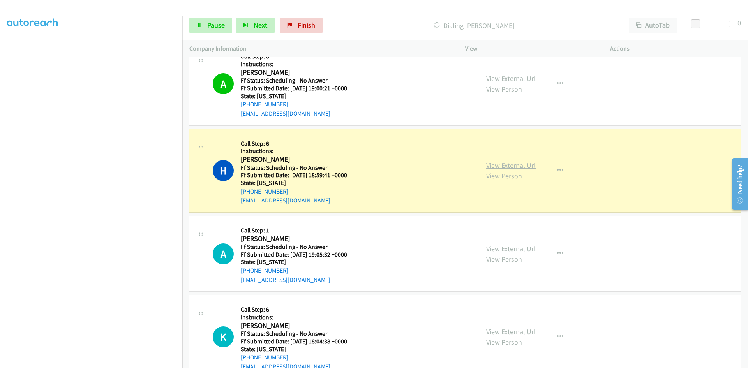
click at [495, 163] on link "View External Url" at bounding box center [510, 165] width 49 height 9
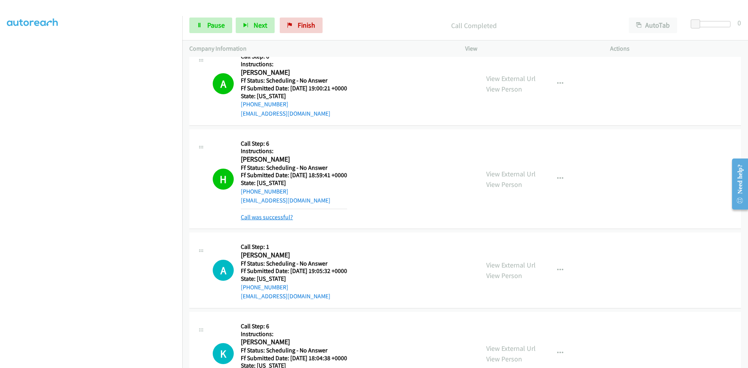
click at [256, 217] on link "Call was successful?" at bounding box center [267, 216] width 52 height 7
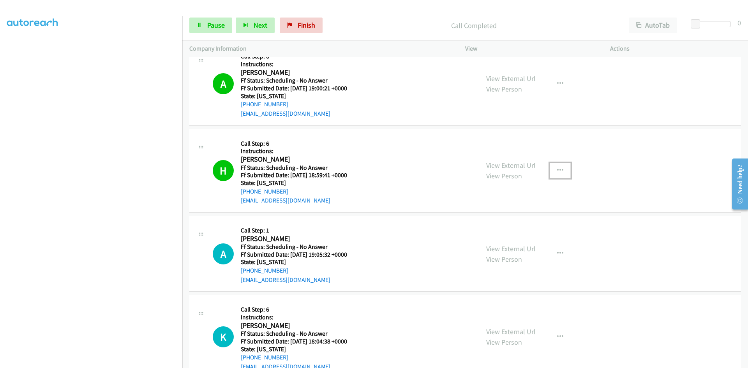
click at [558, 170] on icon "button" at bounding box center [560, 170] width 6 height 6
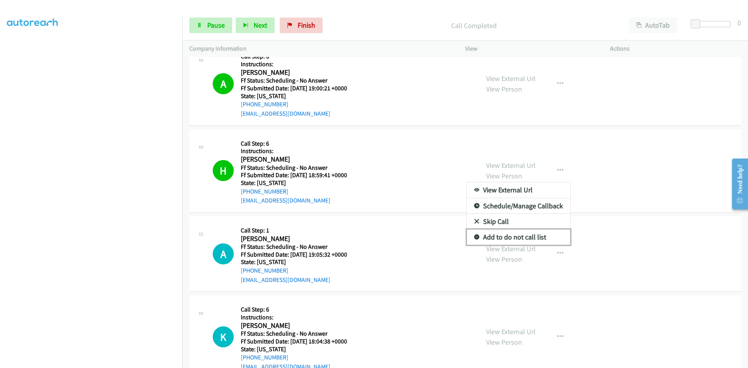
click at [497, 236] on link "Add to do not call list" at bounding box center [519, 237] width 104 height 16
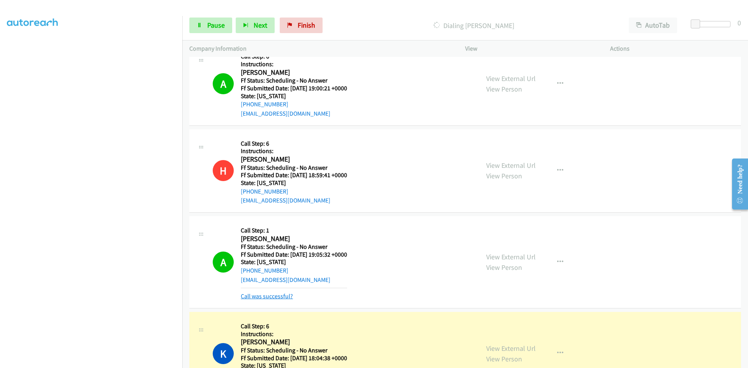
click at [278, 294] on link "Call was successful?" at bounding box center [267, 295] width 52 height 7
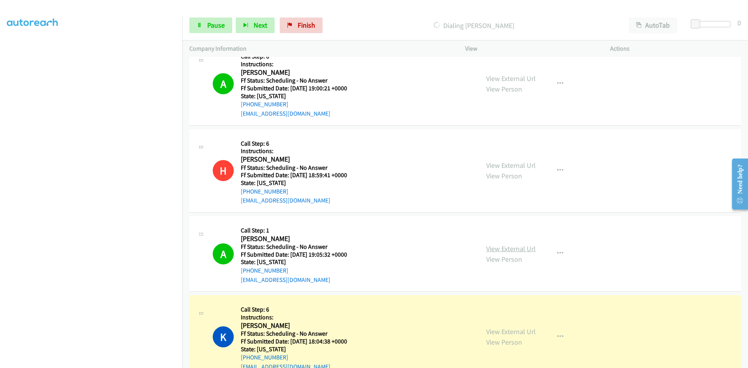
click at [509, 250] on link "View External Url" at bounding box center [510, 248] width 49 height 9
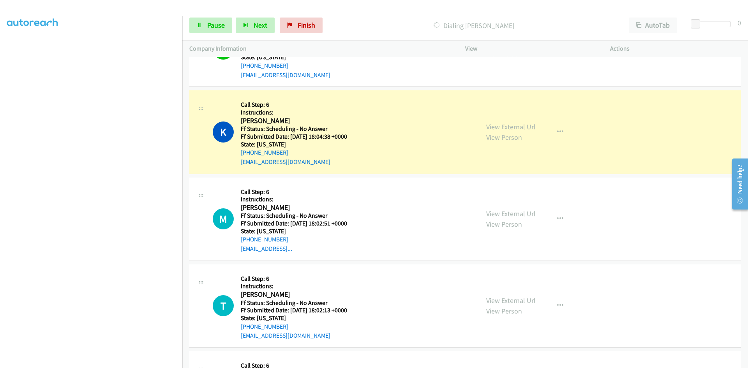
scroll to position [3466, 0]
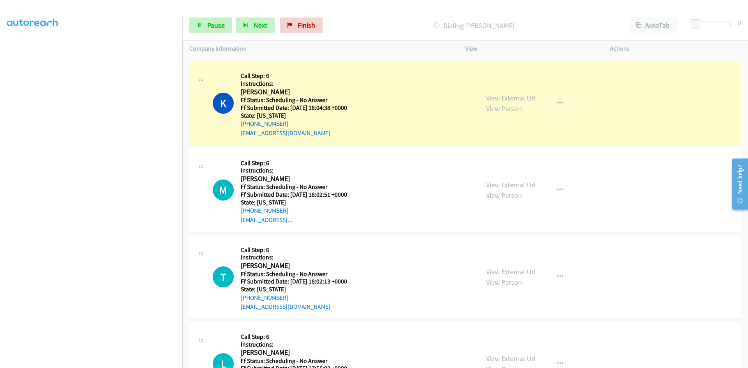
click at [526, 96] on link "View External Url" at bounding box center [510, 97] width 49 height 9
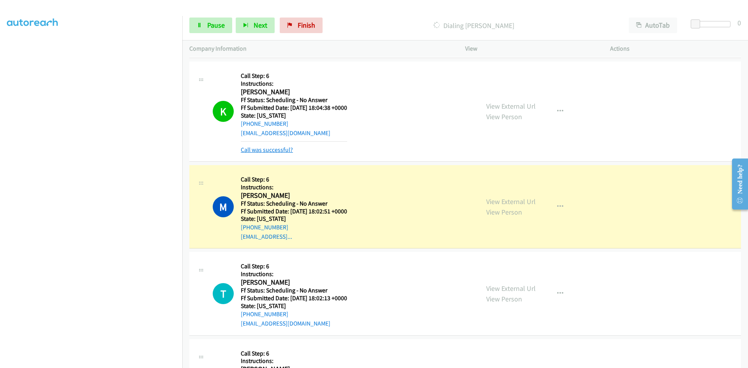
click at [281, 150] on link "Call was successful?" at bounding box center [267, 149] width 52 height 7
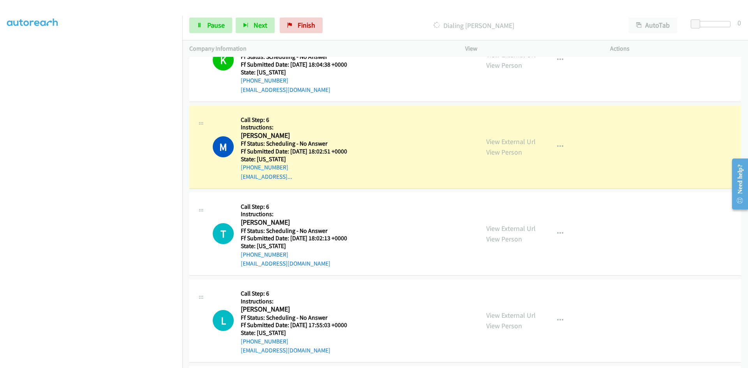
scroll to position [3544, 0]
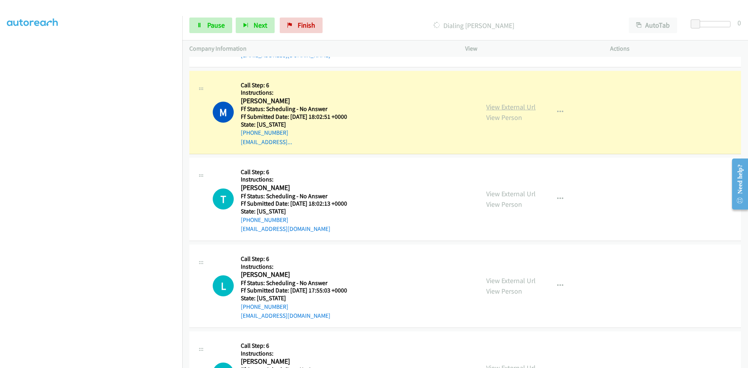
click at [520, 109] on link "View External Url" at bounding box center [510, 106] width 49 height 9
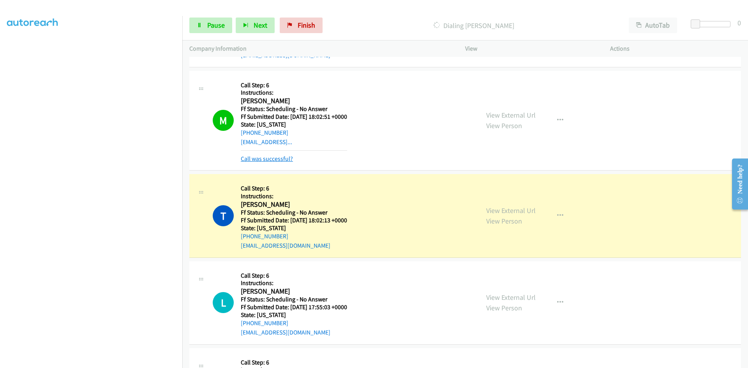
click at [247, 159] on link "Call was successful?" at bounding box center [267, 158] width 52 height 7
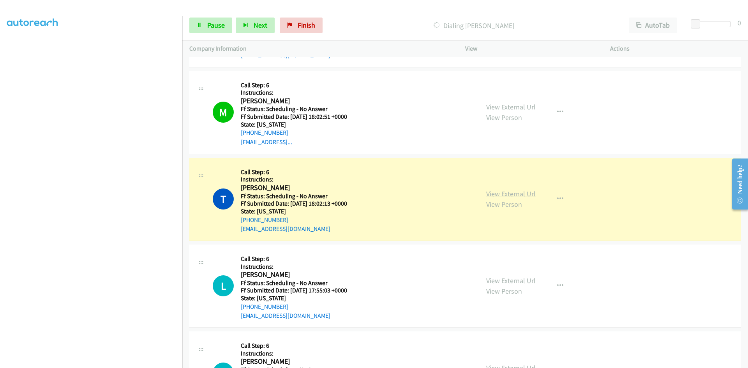
click at [498, 196] on link "View External Url" at bounding box center [510, 193] width 49 height 9
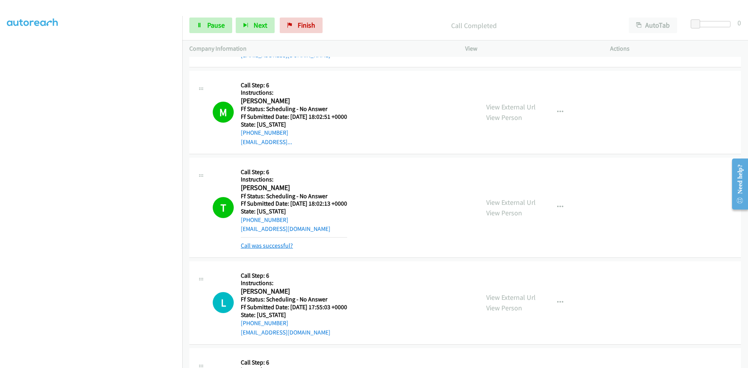
click at [255, 247] on link "Call was successful?" at bounding box center [267, 245] width 52 height 7
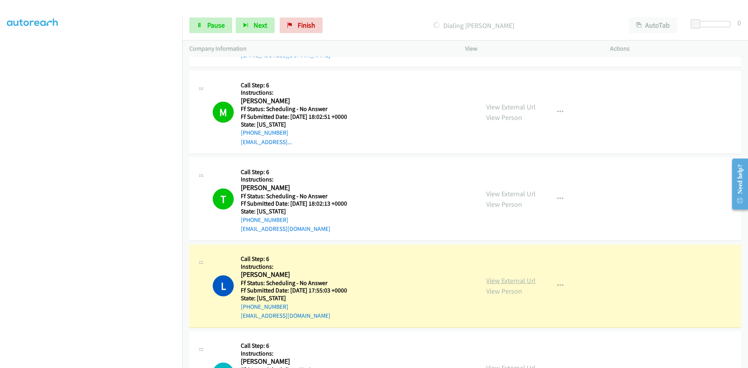
click at [519, 281] on link "View External Url" at bounding box center [510, 280] width 49 height 9
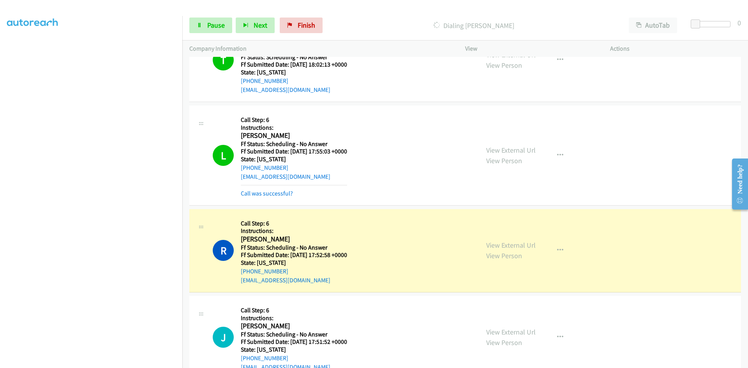
scroll to position [3700, 0]
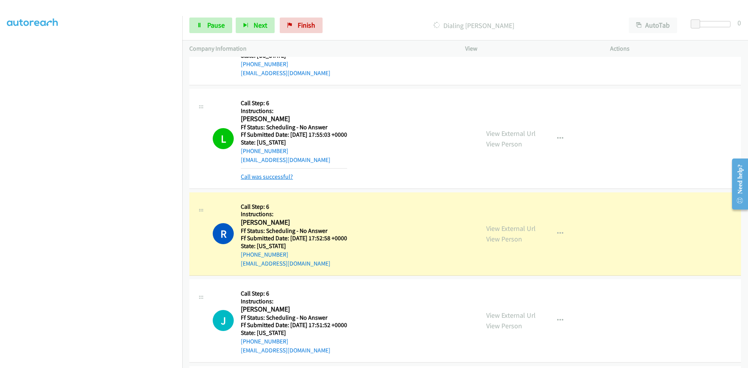
click at [276, 175] on link "Call was successful?" at bounding box center [267, 176] width 52 height 7
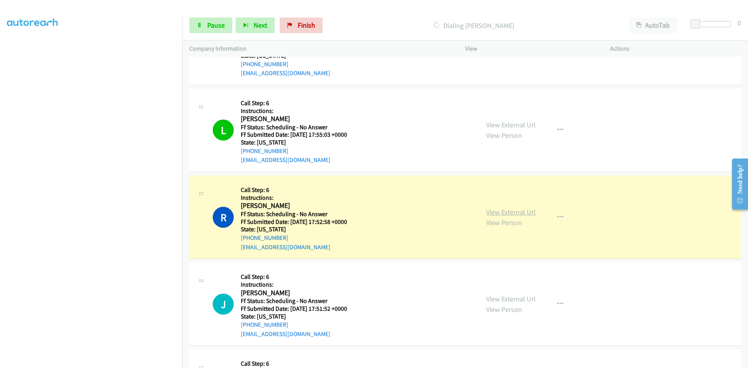
click at [518, 212] on link "View External Url" at bounding box center [510, 212] width 49 height 9
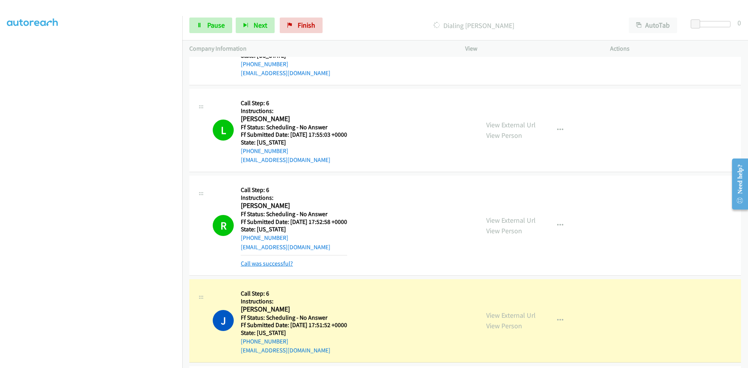
click at [259, 263] on link "Call was successful?" at bounding box center [267, 263] width 52 height 7
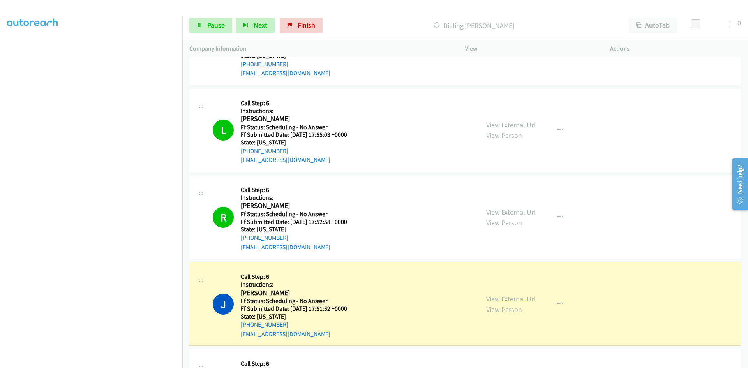
click at [517, 298] on link "View External Url" at bounding box center [510, 298] width 49 height 9
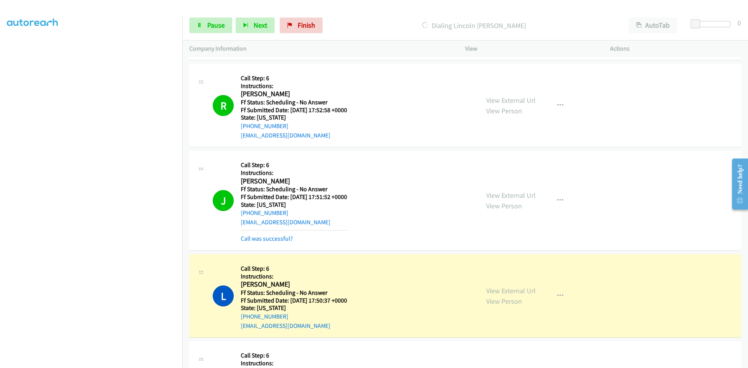
scroll to position [3817, 0]
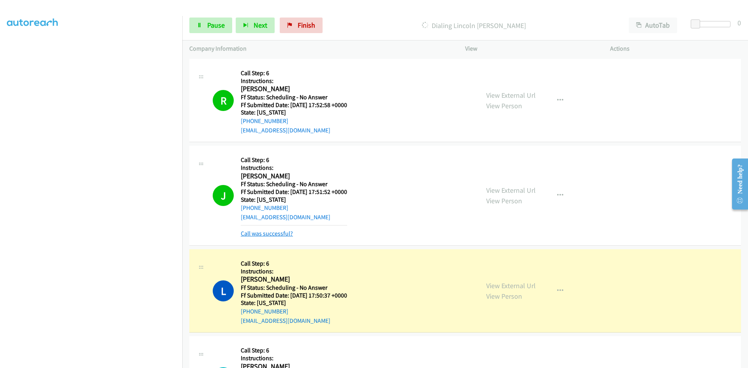
click at [275, 233] on link "Call was successful?" at bounding box center [267, 233] width 52 height 7
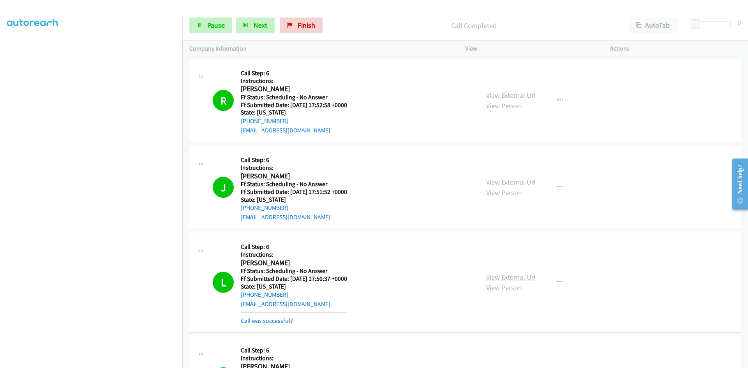
click at [526, 278] on link "View External Url" at bounding box center [510, 277] width 49 height 9
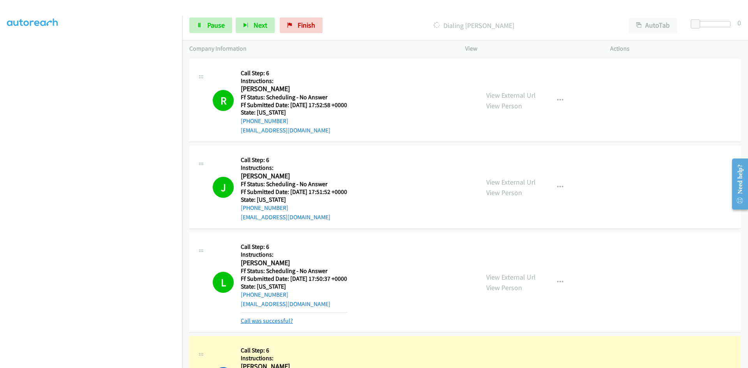
click at [284, 321] on link "Call was successful?" at bounding box center [267, 320] width 52 height 7
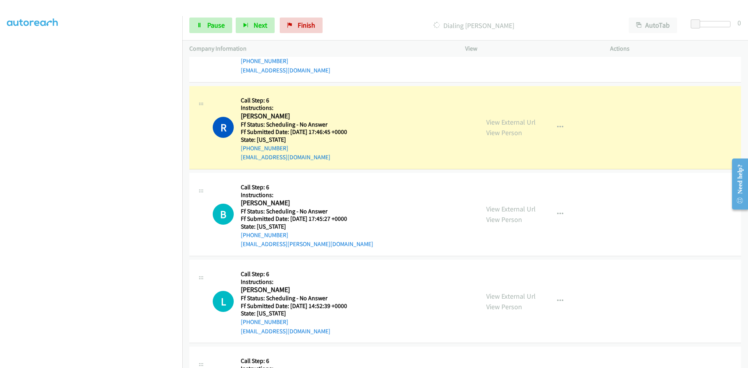
scroll to position [4089, 0]
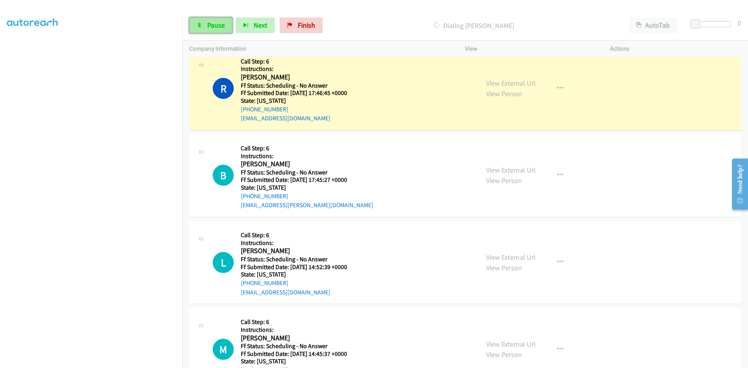
click at [204, 19] on link "Pause" at bounding box center [210, 26] width 43 height 16
click at [516, 86] on link "View External Url" at bounding box center [510, 83] width 49 height 9
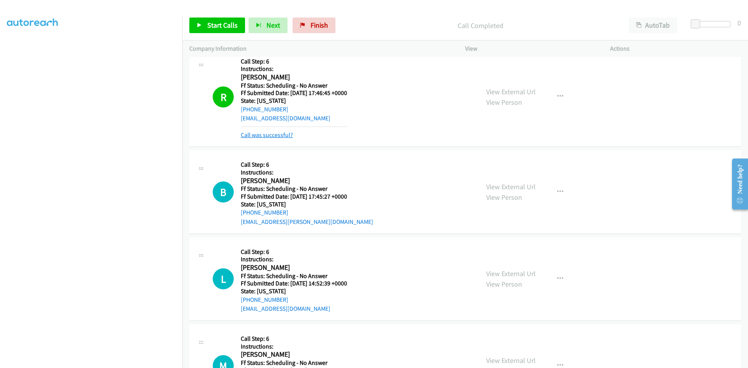
click at [290, 135] on link "Call was successful?" at bounding box center [267, 134] width 52 height 7
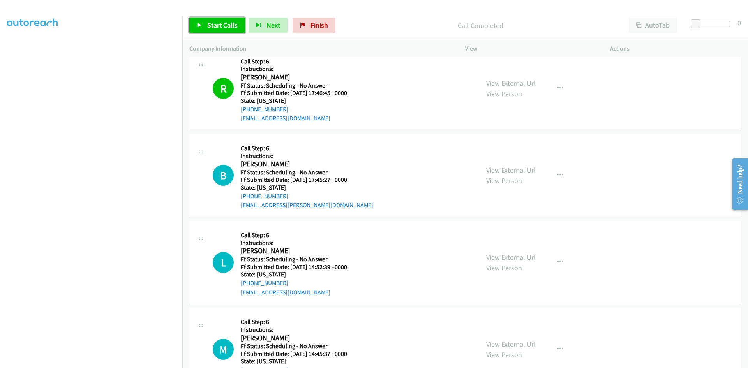
click at [230, 25] on span "Start Calls" at bounding box center [222, 25] width 30 height 9
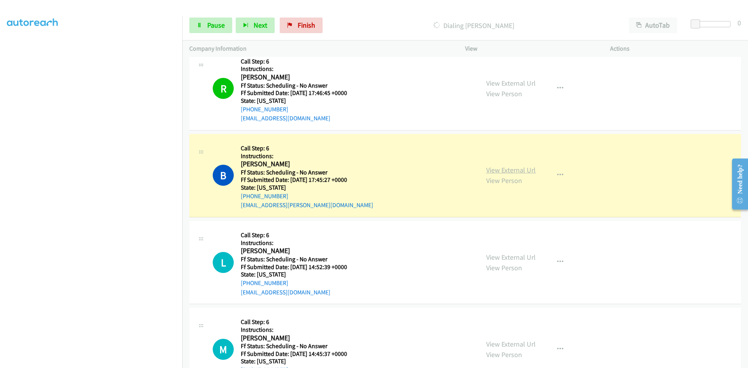
click at [494, 172] on link "View External Url" at bounding box center [510, 170] width 49 height 9
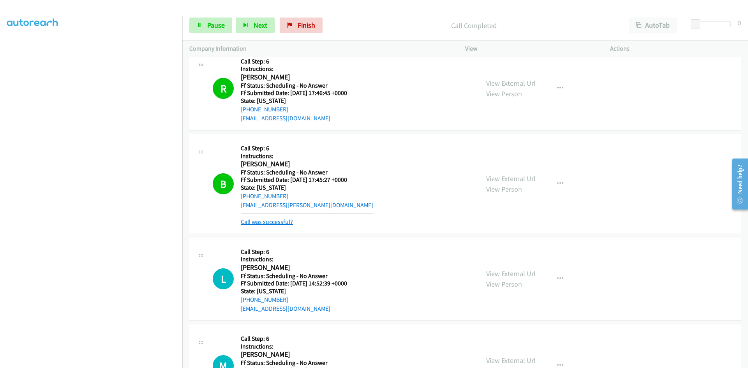
click at [257, 219] on link "Call was successful?" at bounding box center [267, 221] width 52 height 7
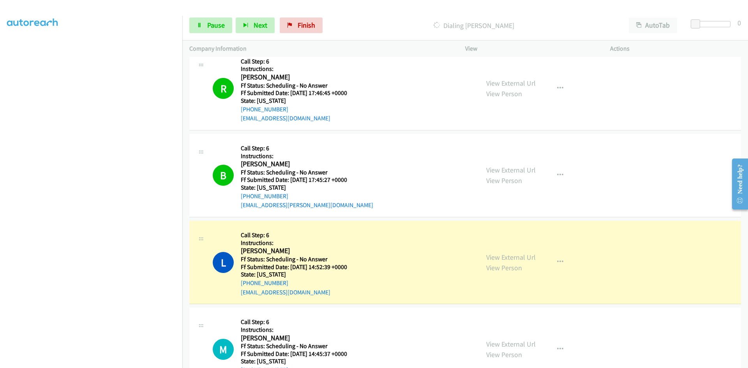
click at [532, 257] on div "View External Url View Person View External Url Email Schedule/Manage Callback …" at bounding box center [555, 262] width 152 height 69
click at [527, 258] on link "View External Url" at bounding box center [510, 257] width 49 height 9
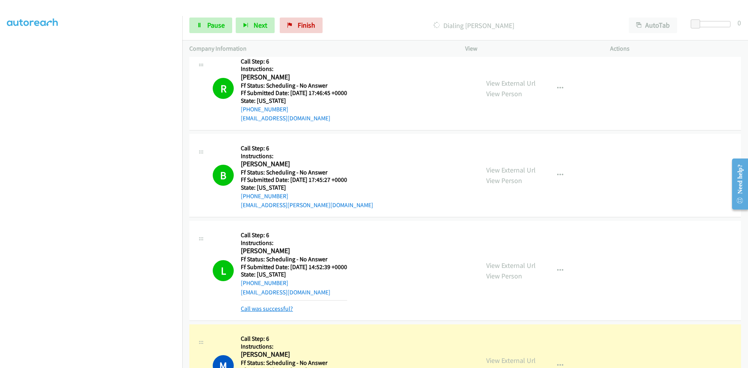
click at [264, 306] on link "Call was successful?" at bounding box center [267, 308] width 52 height 7
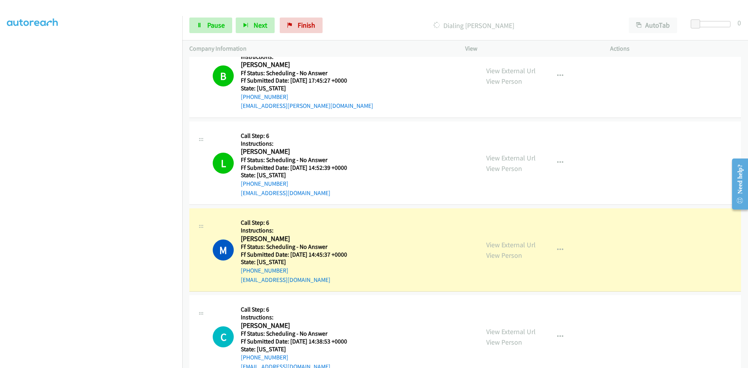
scroll to position [4245, 0]
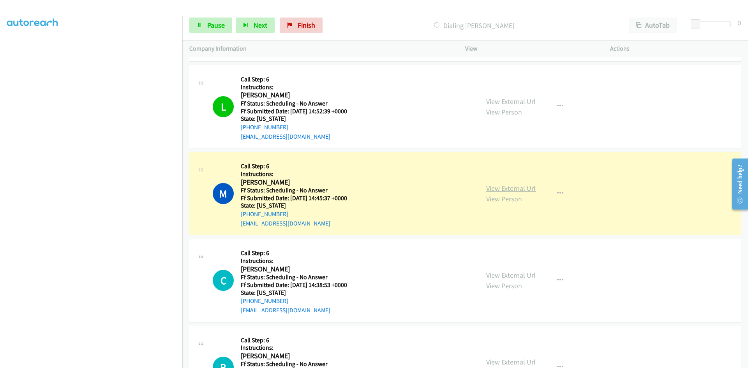
click at [529, 191] on link "View External Url" at bounding box center [510, 188] width 49 height 9
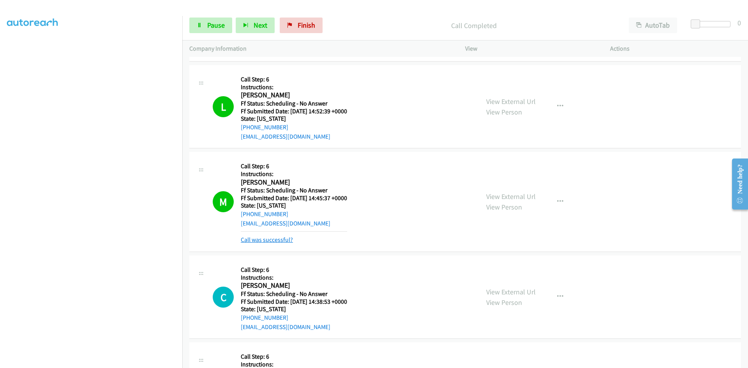
click at [252, 240] on link "Call was successful?" at bounding box center [267, 239] width 52 height 7
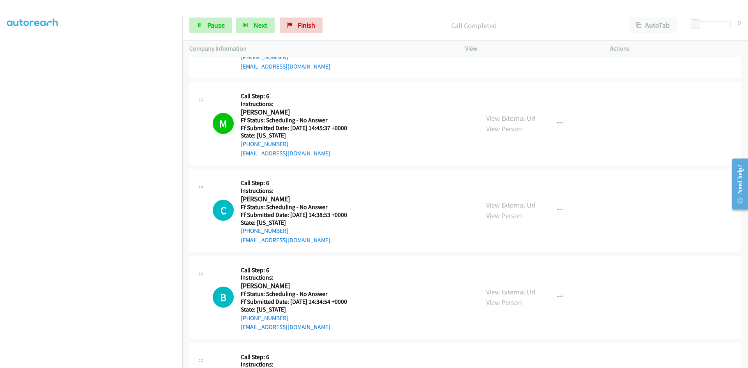
scroll to position [4323, 0]
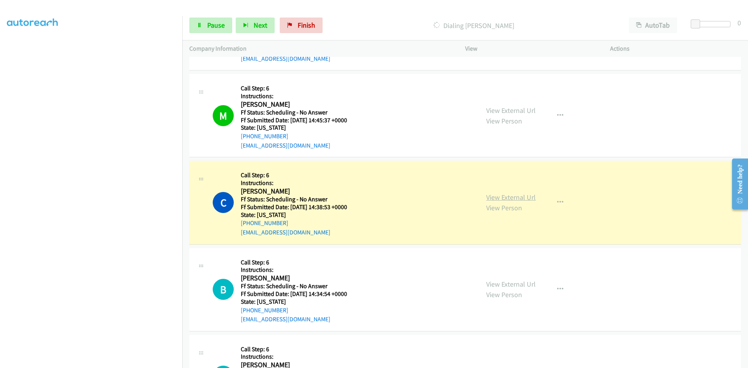
click at [502, 198] on link "View External Url" at bounding box center [510, 197] width 49 height 9
click at [498, 197] on link "View External Url" at bounding box center [510, 197] width 49 height 9
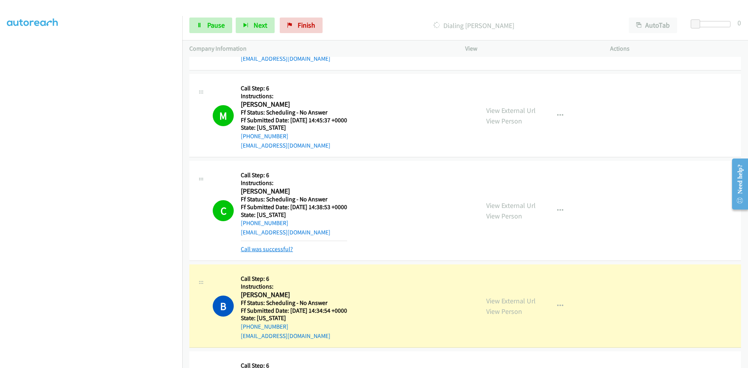
click at [284, 248] on link "Call was successful?" at bounding box center [267, 248] width 52 height 7
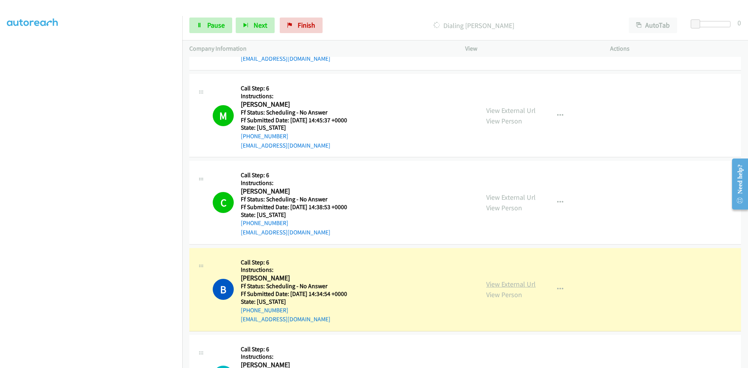
click at [527, 284] on link "View External Url" at bounding box center [510, 284] width 49 height 9
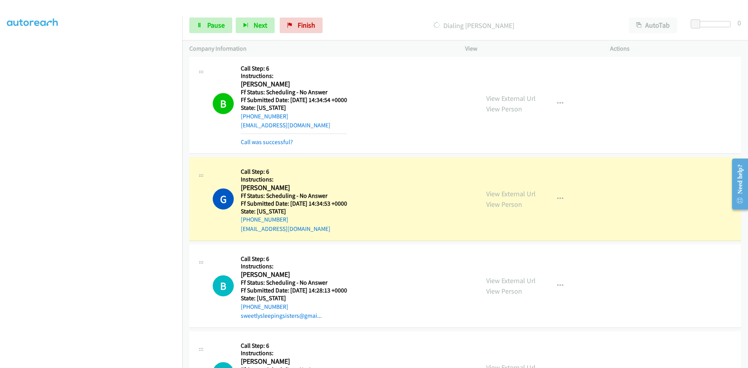
scroll to position [4518, 0]
click at [288, 140] on link "Call was successful?" at bounding box center [267, 140] width 52 height 7
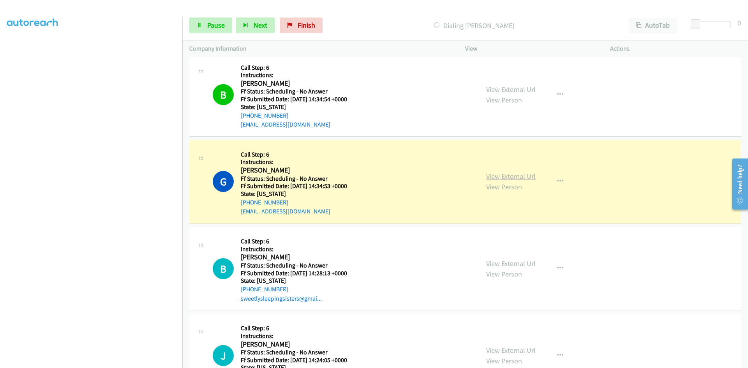
click at [514, 176] on link "View External Url" at bounding box center [510, 176] width 49 height 9
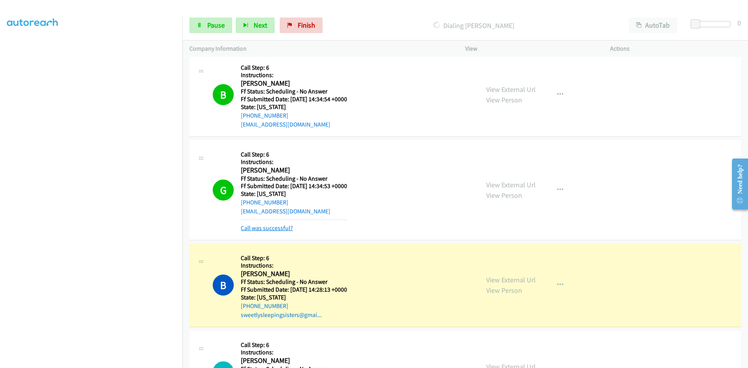
click at [282, 231] on link "Call was successful?" at bounding box center [267, 227] width 52 height 7
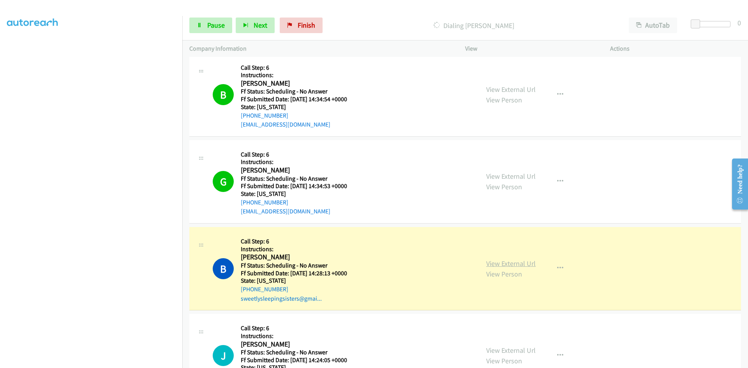
click at [498, 262] on link "View External Url" at bounding box center [510, 263] width 49 height 9
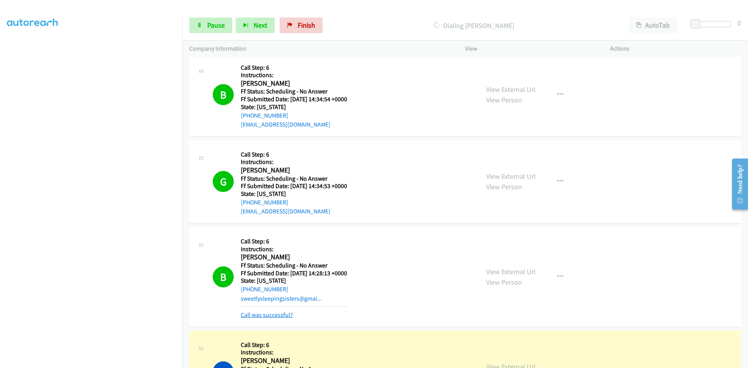
click at [272, 317] on link "Call was successful?" at bounding box center [267, 314] width 52 height 7
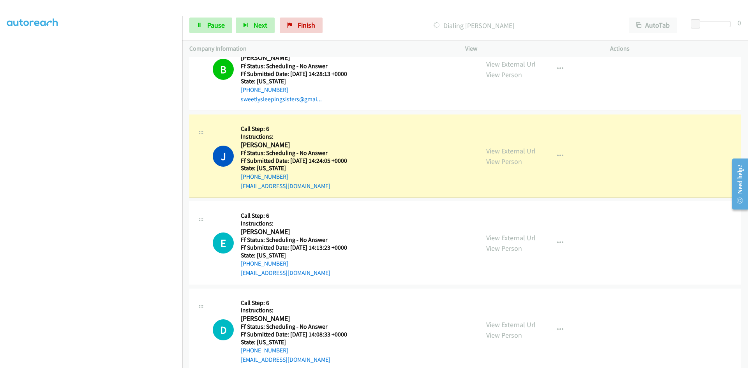
scroll to position [4790, 0]
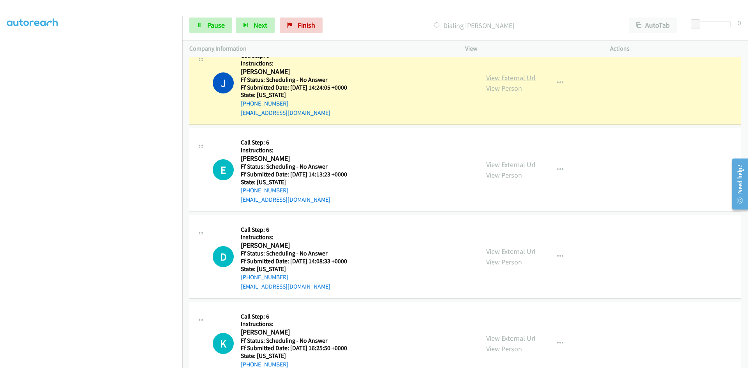
click at [518, 77] on link "View External Url" at bounding box center [510, 77] width 49 height 9
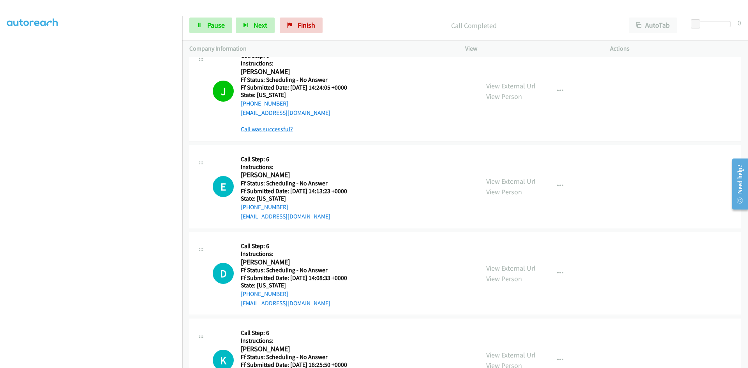
click at [273, 128] on link "Call was successful?" at bounding box center [267, 128] width 52 height 7
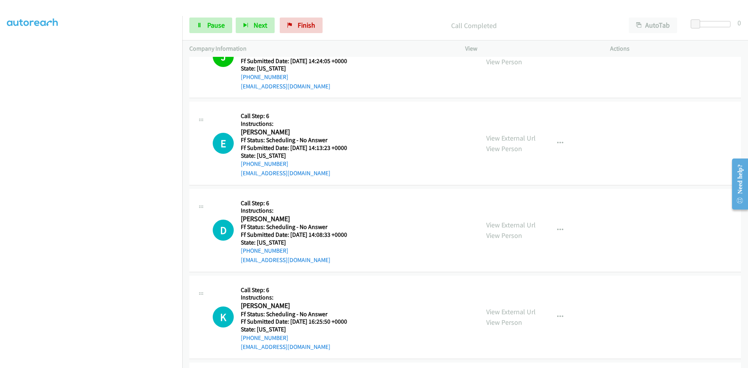
scroll to position [4868, 0]
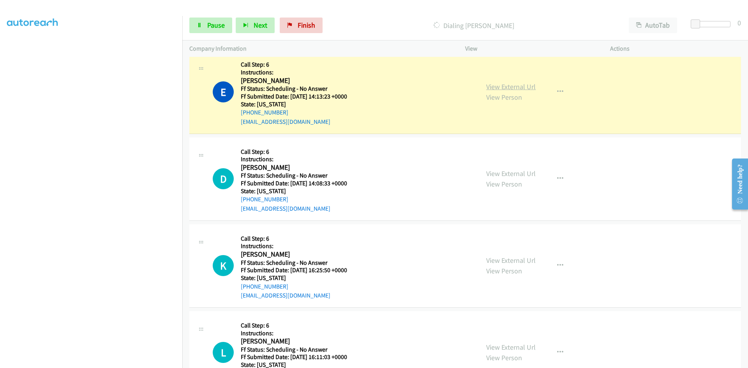
click at [493, 87] on link "View External Url" at bounding box center [510, 86] width 49 height 9
click at [221, 23] on span "Pause" at bounding box center [216, 25] width 18 height 9
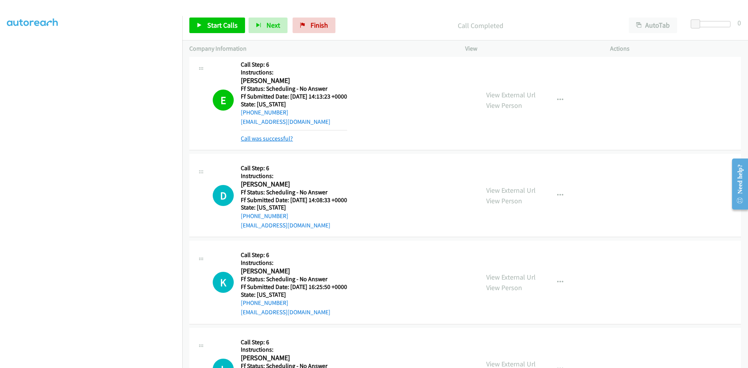
click at [268, 137] on link "Call was successful?" at bounding box center [267, 138] width 52 height 7
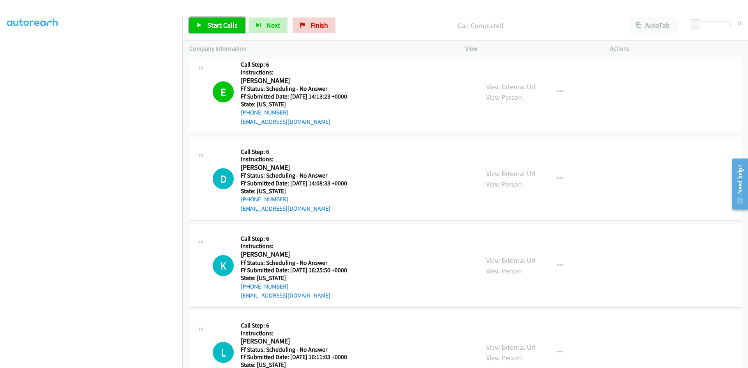
click at [224, 25] on span "Start Calls" at bounding box center [222, 25] width 30 height 9
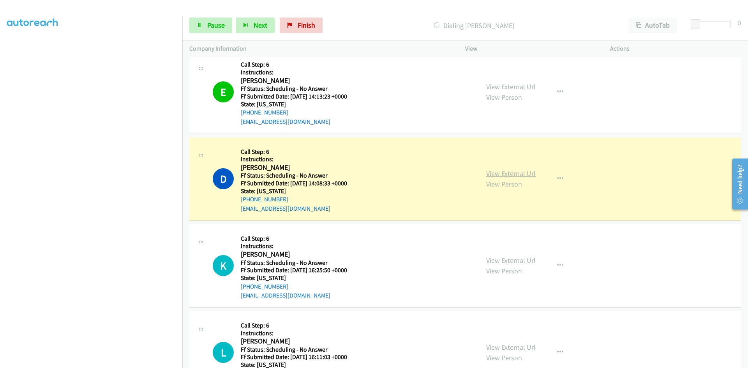
click at [497, 176] on link "View External Url" at bounding box center [510, 173] width 49 height 9
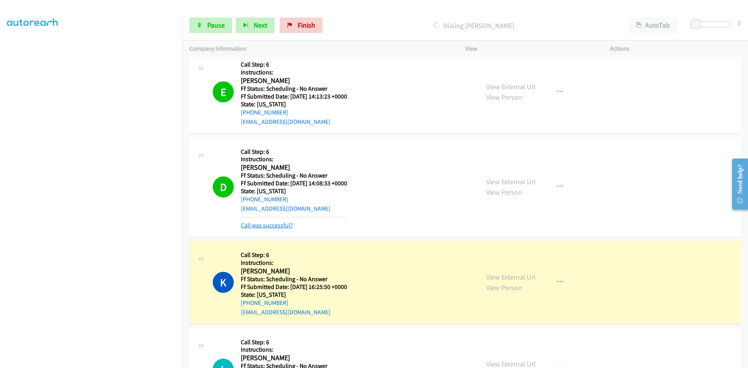
click at [277, 224] on link "Call was successful?" at bounding box center [267, 225] width 52 height 7
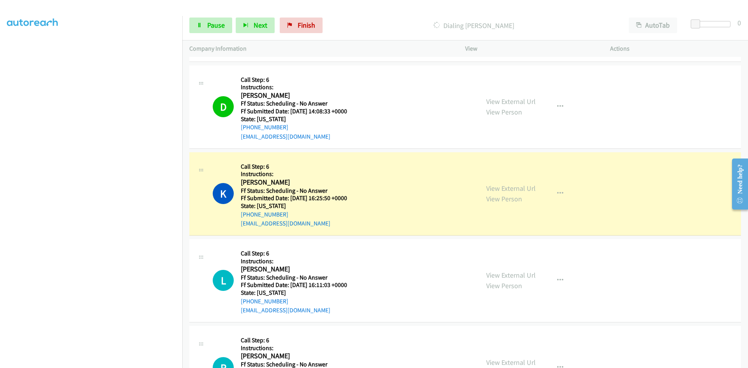
scroll to position [4946, 0]
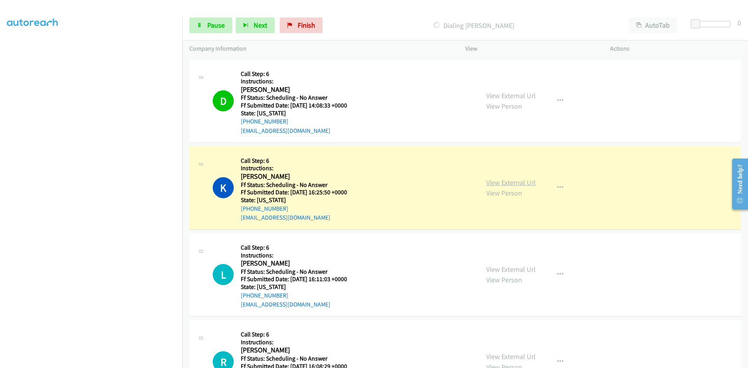
click at [527, 183] on link "View External Url" at bounding box center [510, 182] width 49 height 9
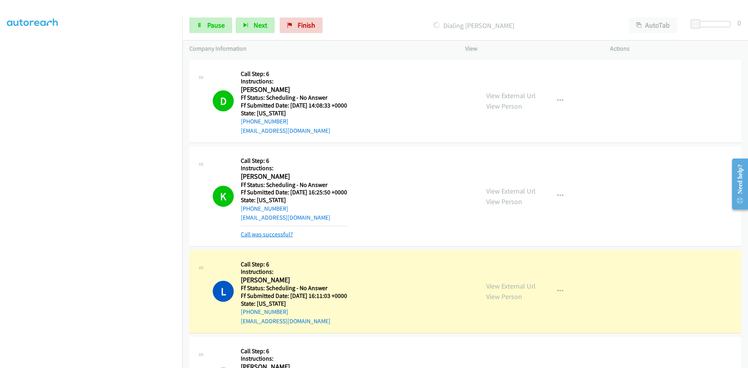
click at [283, 234] on link "Call was successful?" at bounding box center [267, 234] width 52 height 7
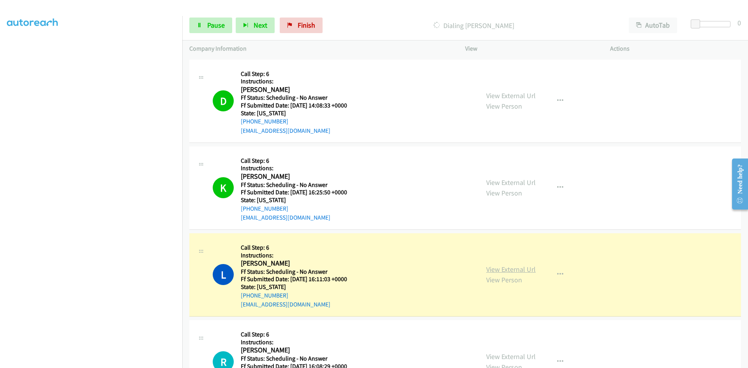
click at [503, 270] on link "View External Url" at bounding box center [510, 269] width 49 height 9
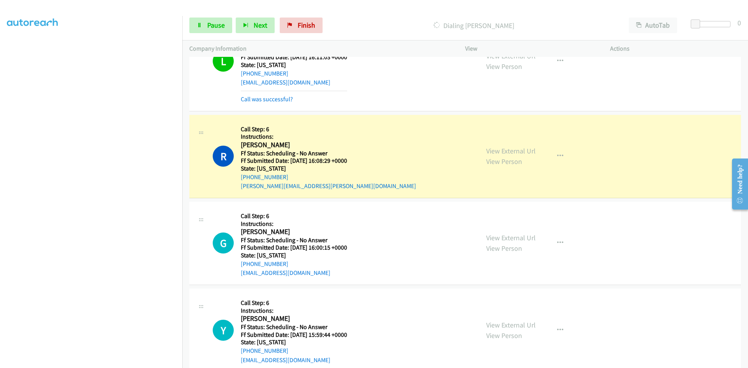
scroll to position [5180, 0]
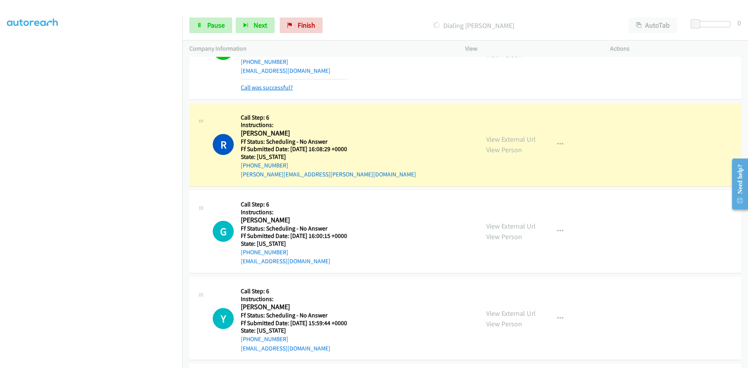
click at [278, 86] on link "Call was successful?" at bounding box center [267, 87] width 52 height 7
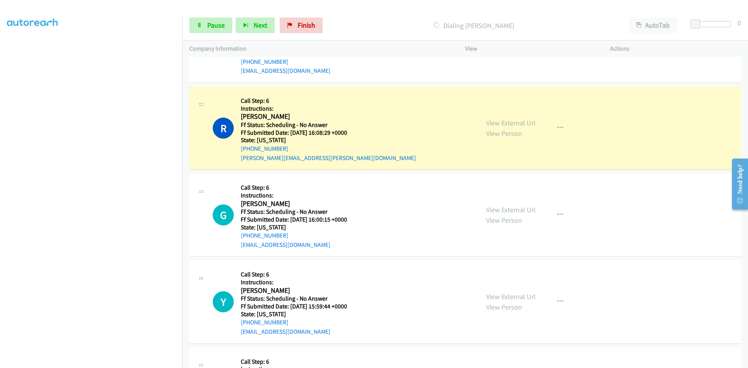
scroll to position [5171, 0]
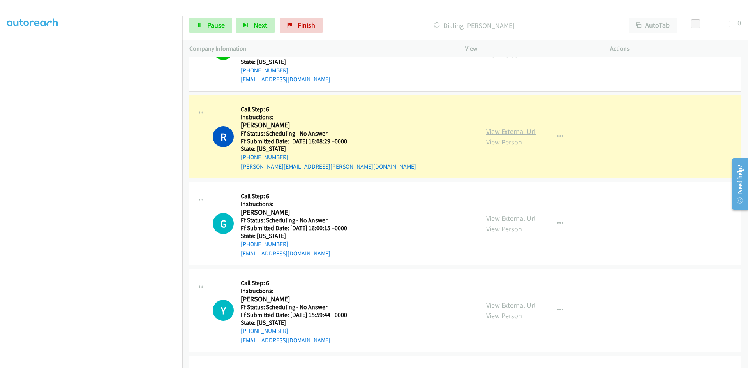
click at [519, 133] on link "View External Url" at bounding box center [510, 131] width 49 height 9
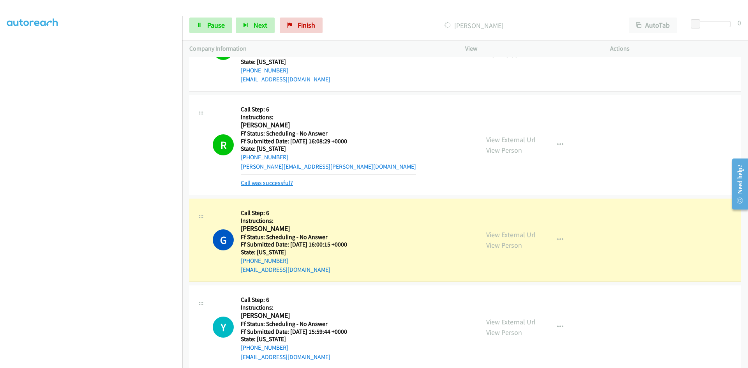
click at [283, 183] on link "Call was successful?" at bounding box center [267, 182] width 52 height 7
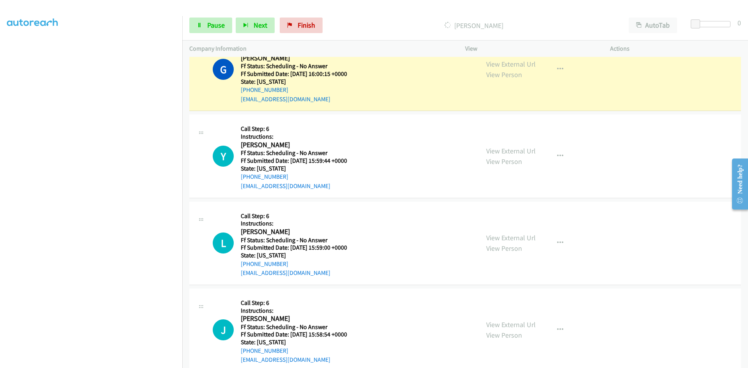
scroll to position [5327, 0]
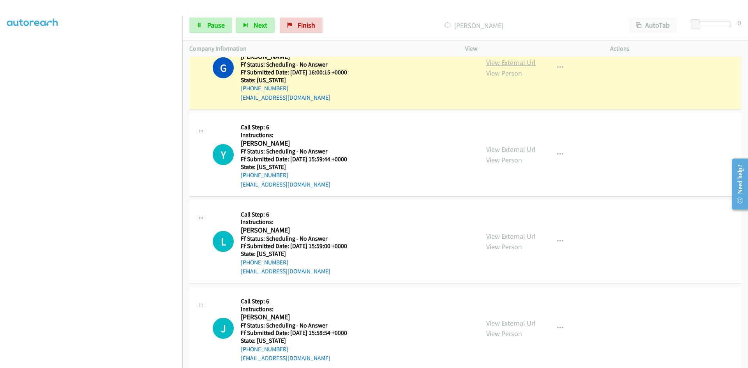
click at [518, 62] on link "View External Url" at bounding box center [510, 62] width 49 height 9
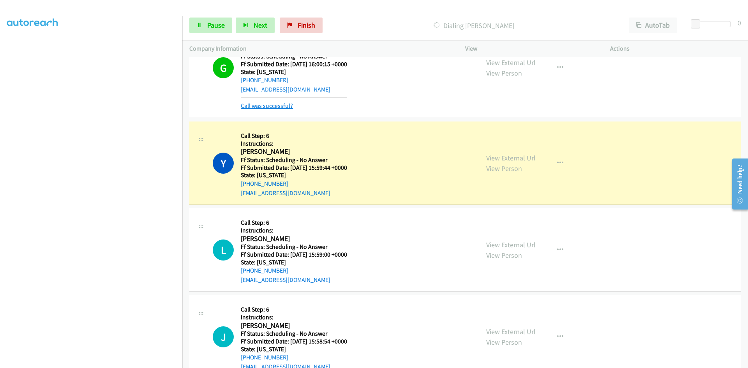
click at [273, 108] on link "Call was successful?" at bounding box center [267, 105] width 52 height 7
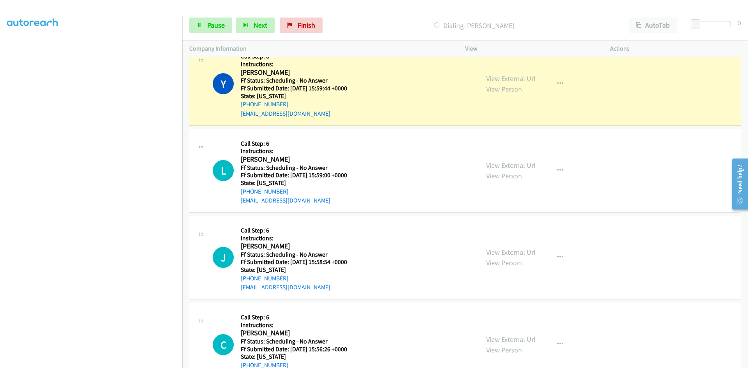
scroll to position [5405, 0]
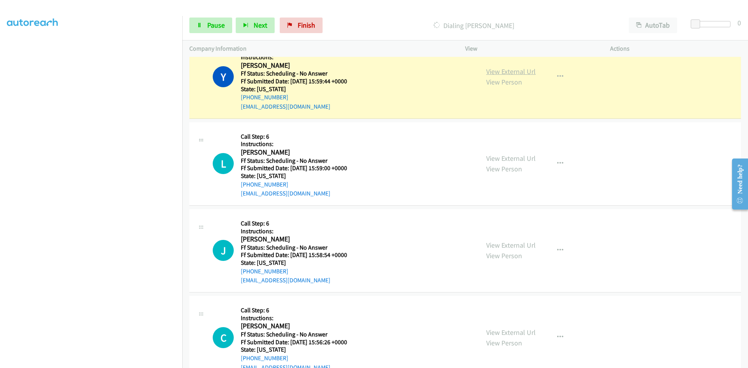
click at [511, 70] on link "View External Url" at bounding box center [510, 71] width 49 height 9
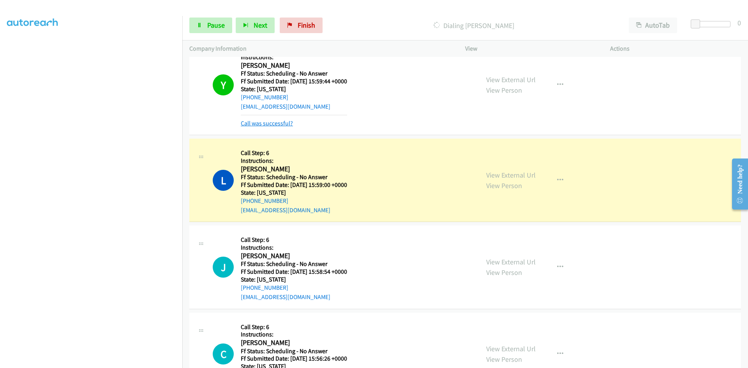
click at [251, 124] on link "Call was successful?" at bounding box center [267, 123] width 52 height 7
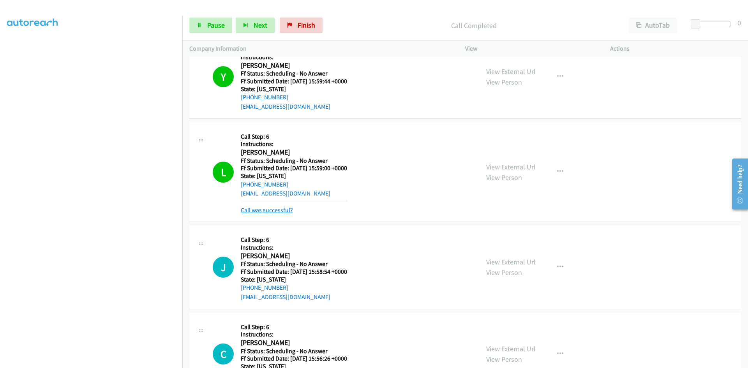
click at [265, 210] on link "Call was successful?" at bounding box center [267, 209] width 52 height 7
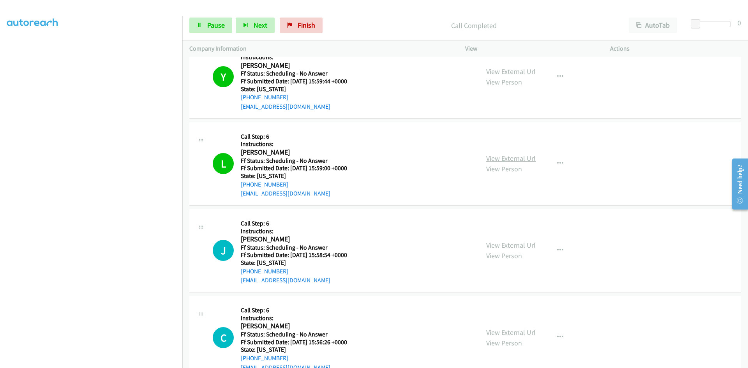
click at [511, 159] on link "View External Url" at bounding box center [510, 158] width 49 height 9
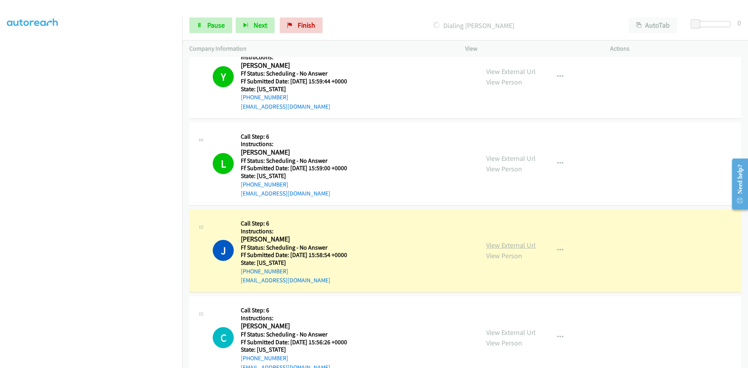
click at [506, 247] on link "View External Url" at bounding box center [510, 245] width 49 height 9
click at [217, 23] on span "Pause" at bounding box center [216, 25] width 18 height 9
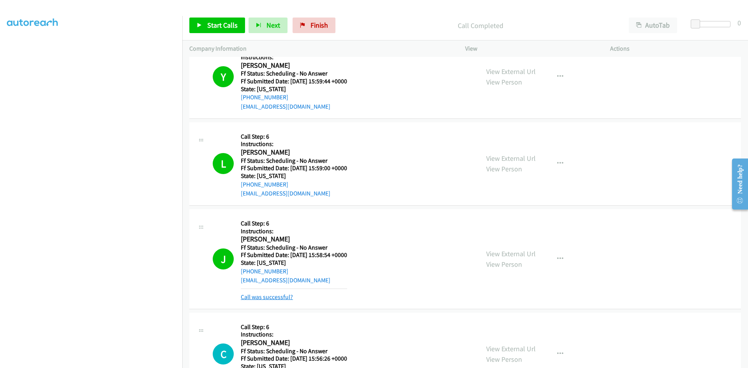
click at [280, 298] on link "Call was successful?" at bounding box center [267, 296] width 52 height 7
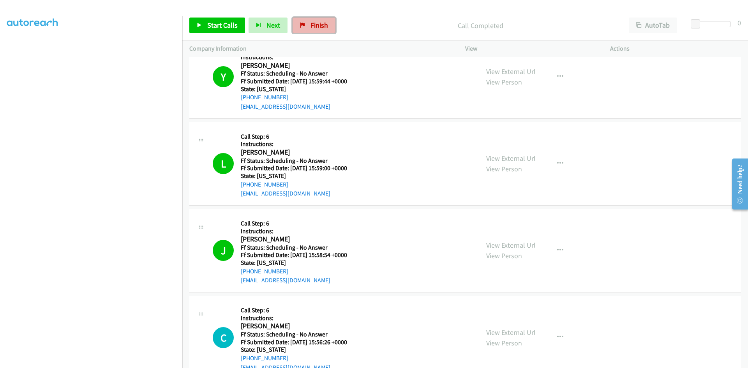
click at [314, 21] on span "Finish" at bounding box center [319, 25] width 18 height 9
